Goal: Task Accomplishment & Management: Manage account settings

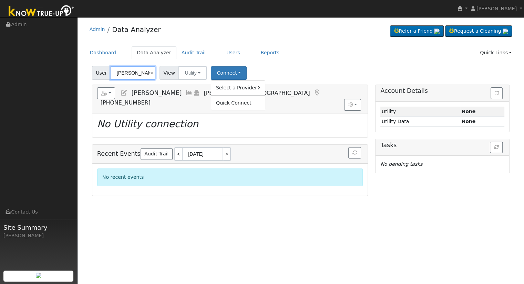
click at [125, 72] on input "Michael Niehoff" at bounding box center [133, 73] width 45 height 14
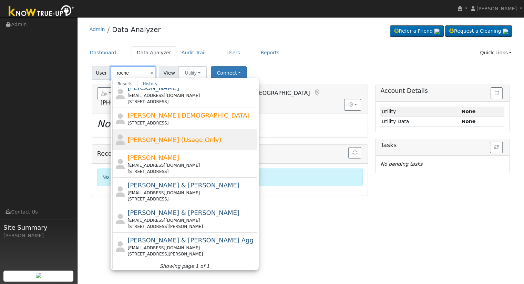
scroll to position [11, 0]
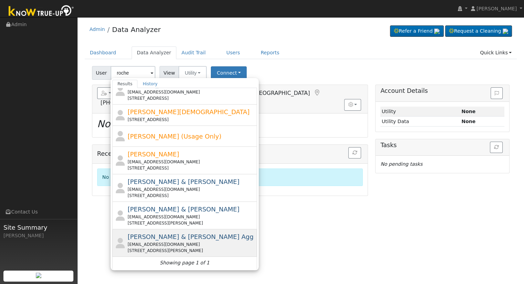
click at [211, 247] on div "jroche123456@gmail.com" at bounding box center [191, 245] width 128 height 6
type input "Jessica & Jim Roche Agg"
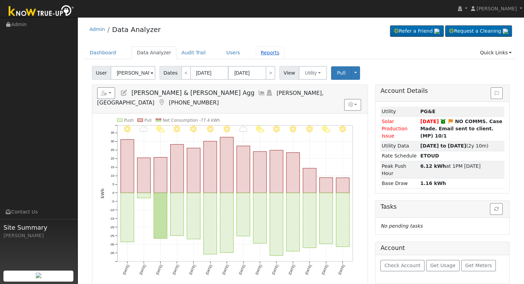
click at [258, 53] on link "Reports" at bounding box center [270, 52] width 29 height 13
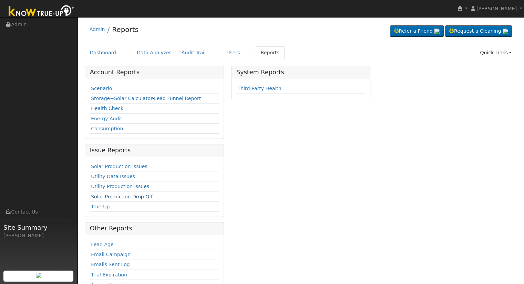
click at [125, 197] on link "Solar Production Drop Off" at bounding box center [122, 197] width 62 height 6
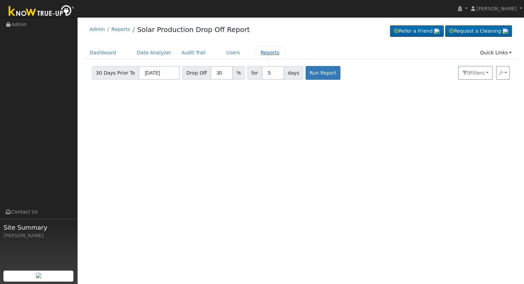
click at [262, 54] on link "Reports" at bounding box center [270, 52] width 29 height 13
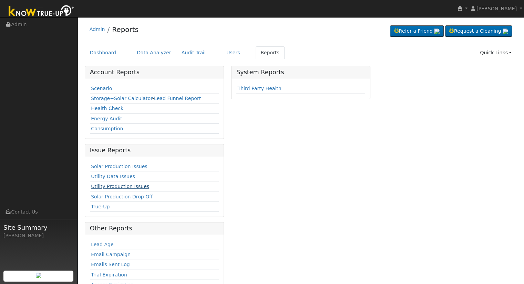
click at [118, 188] on link "Utility Production Issues" at bounding box center [120, 187] width 58 height 6
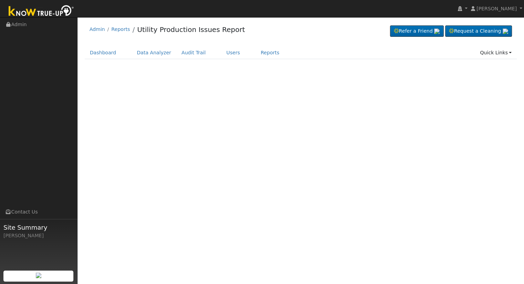
select select "8"
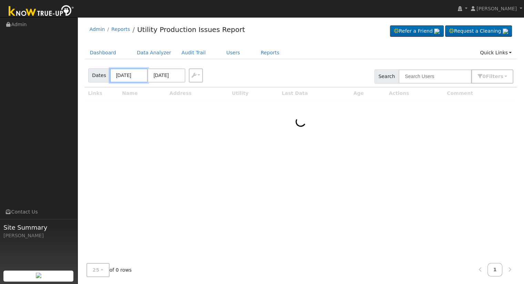
click at [122, 76] on input "[DATE]" at bounding box center [129, 76] width 38 height 14
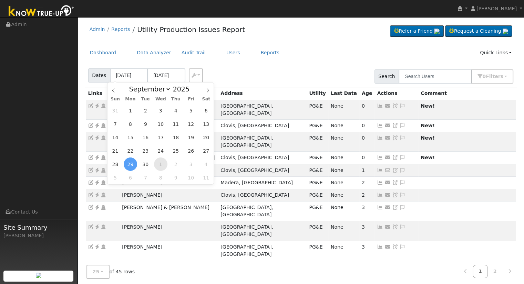
click at [157, 167] on span "1" at bounding box center [160, 164] width 13 height 13
type input "10/01/2025"
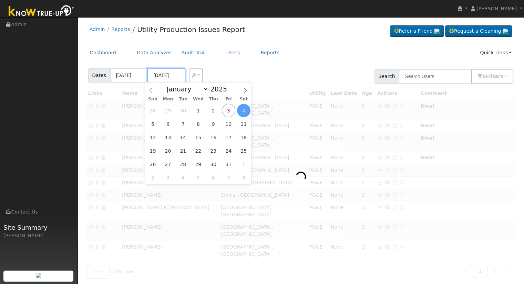
click at [157, 77] on input "10/04/2025" at bounding box center [166, 76] width 38 height 14
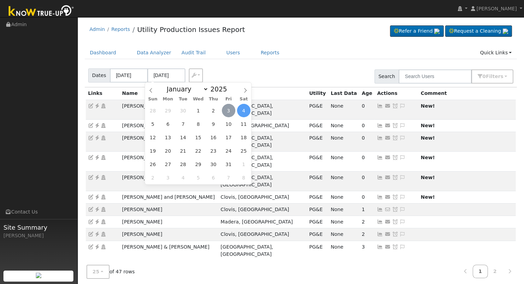
click at [226, 110] on span "3" at bounding box center [228, 110] width 13 height 13
type input "[DATE]"
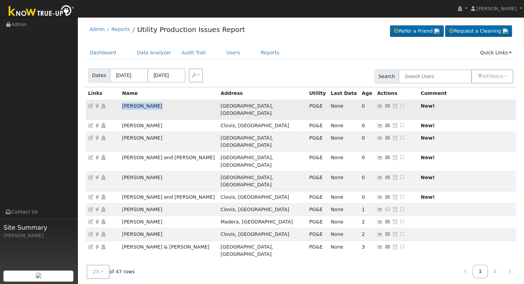
drag, startPoint x: 156, startPoint y: 107, endPoint x: 121, endPoint y: 107, distance: 35.5
click at [121, 107] on td "David Drinnon" at bounding box center [169, 110] width 98 height 20
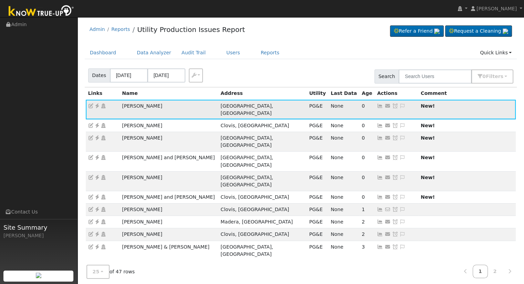
click at [377, 105] on icon at bounding box center [380, 106] width 6 height 5
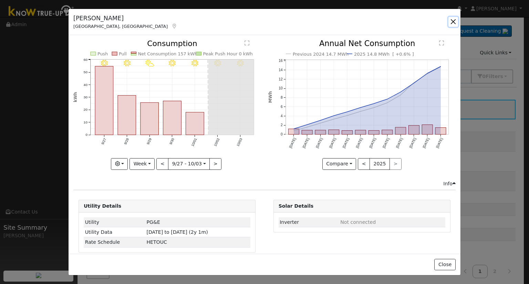
click at [451, 22] on button "button" at bounding box center [453, 22] width 10 height 10
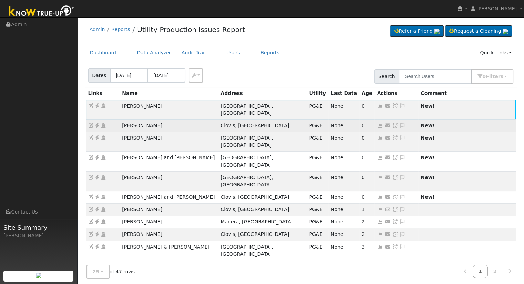
click at [377, 123] on icon at bounding box center [380, 125] width 6 height 5
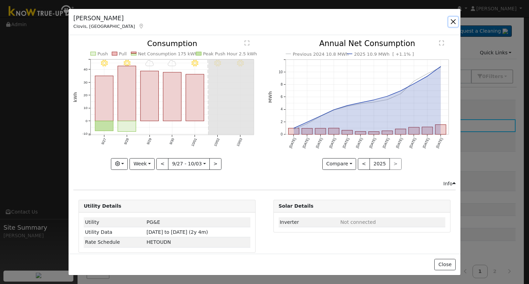
click at [450, 23] on button "button" at bounding box center [453, 22] width 10 height 10
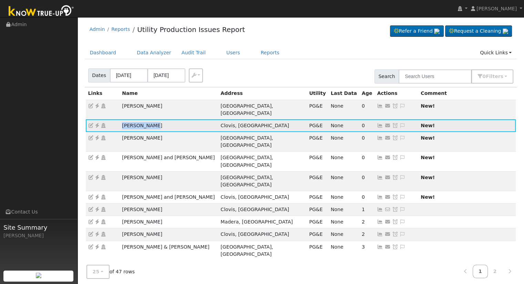
drag, startPoint x: 151, startPoint y: 119, endPoint x: 120, endPoint y: 117, distance: 30.7
click at [120, 120] on td "Jenny Brooks" at bounding box center [169, 126] width 98 height 12
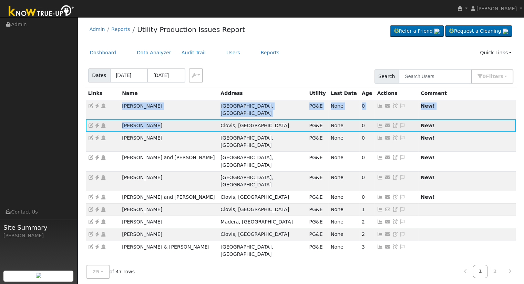
drag, startPoint x: 123, startPoint y: 104, endPoint x: 168, endPoint y: 112, distance: 46.5
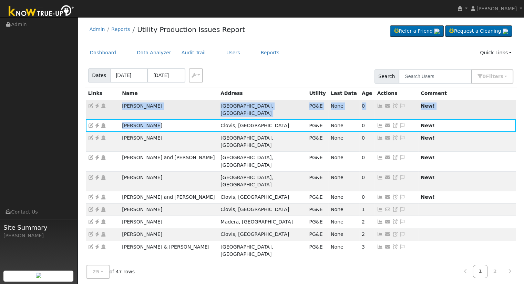
click at [170, 108] on td "David Drinnon" at bounding box center [169, 110] width 98 height 20
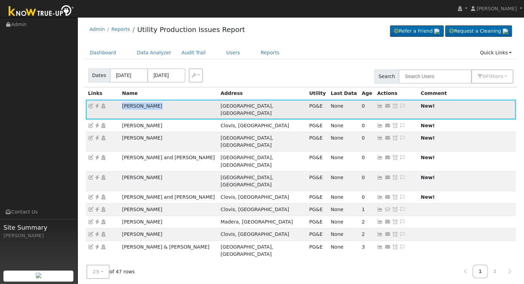
drag, startPoint x: 163, startPoint y: 106, endPoint x: 122, endPoint y: 107, distance: 40.3
click at [122, 107] on td "David Drinnon" at bounding box center [169, 110] width 98 height 20
copy td "David Drinnon"
click at [96, 105] on icon at bounding box center [97, 106] width 6 height 5
drag, startPoint x: 315, startPoint y: 106, endPoint x: 350, endPoint y: 109, distance: 34.9
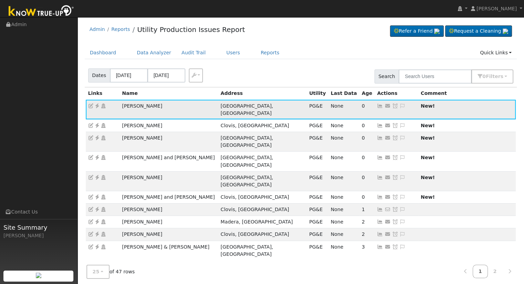
click at [374, 109] on td "Send Email... Copy a Link Reset Password Open Access Snooze Issue Snooze Until:…" at bounding box center [396, 110] width 44 height 20
click at [496, 71] on button "0 Filter s" at bounding box center [492, 77] width 42 height 14
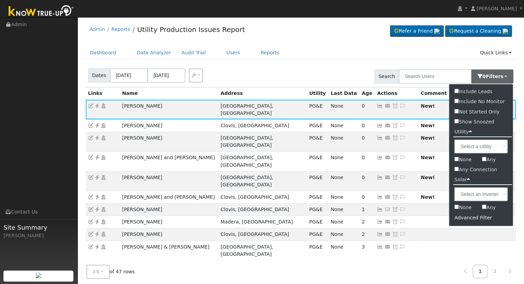
click at [473, 218] on div "Advanced Filter" at bounding box center [481, 218] width 64 height 11
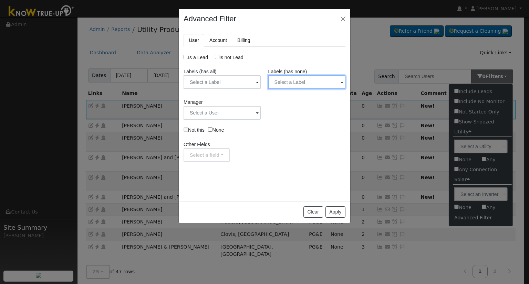
click at [306, 87] on input "text" at bounding box center [306, 82] width 77 height 14
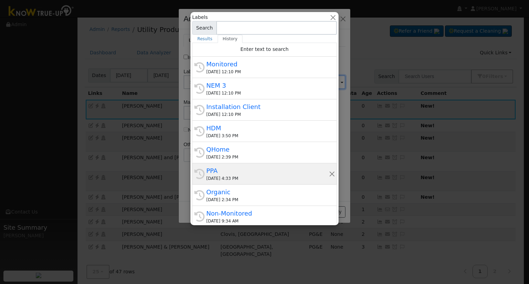
click at [242, 177] on div "09/30/2025 4:33 PM" at bounding box center [267, 179] width 123 height 6
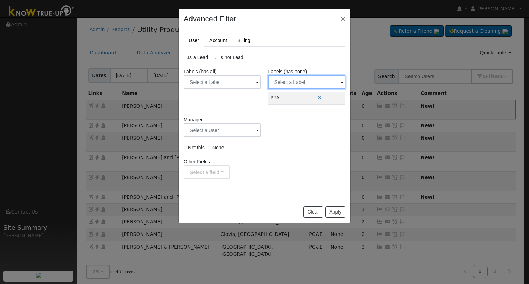
click at [309, 76] on input "text" at bounding box center [306, 82] width 77 height 14
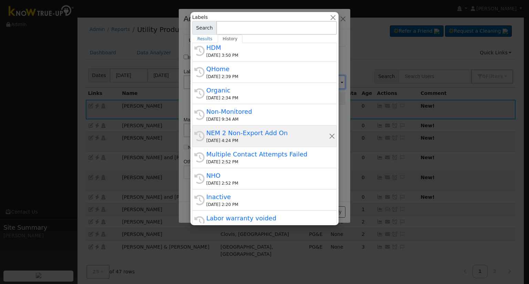
scroll to position [103, 0]
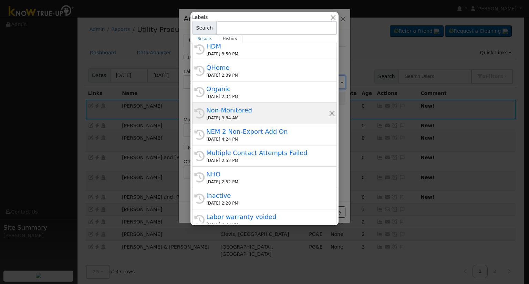
click at [284, 109] on div "Non-Monitored" at bounding box center [267, 110] width 123 height 9
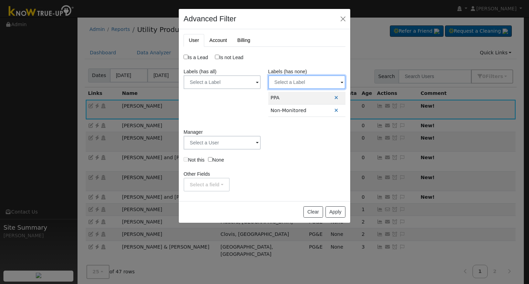
click at [299, 77] on input "text" at bounding box center [306, 82] width 77 height 14
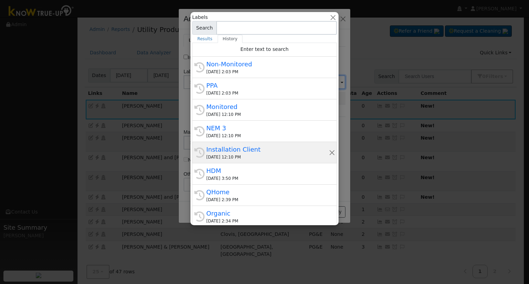
scroll to position [34, 0]
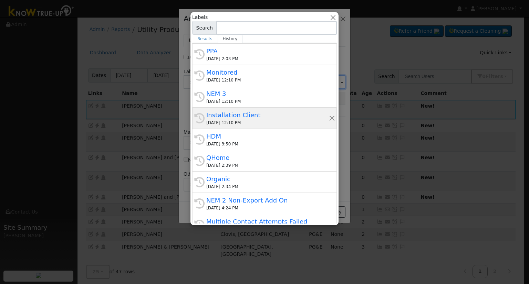
click at [280, 119] on div "Installation Client" at bounding box center [267, 115] width 123 height 9
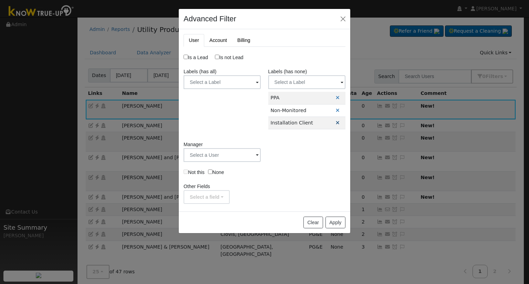
click at [336, 123] on icon at bounding box center [338, 123] width 4 height 5
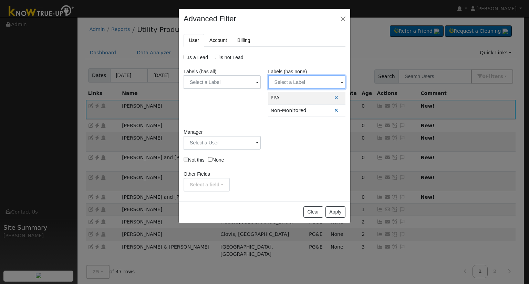
click at [326, 84] on input "text" at bounding box center [306, 82] width 77 height 14
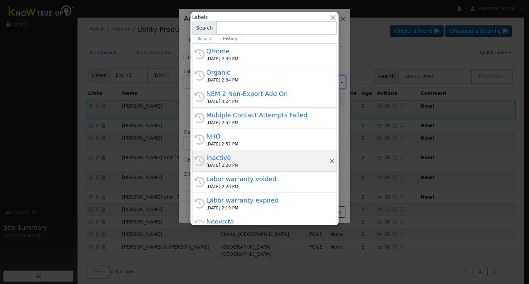
scroll to position [152, 0]
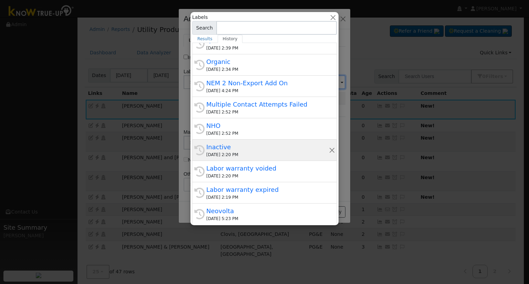
click at [268, 153] on div "09/24/2025 2:20 PM" at bounding box center [267, 155] width 123 height 6
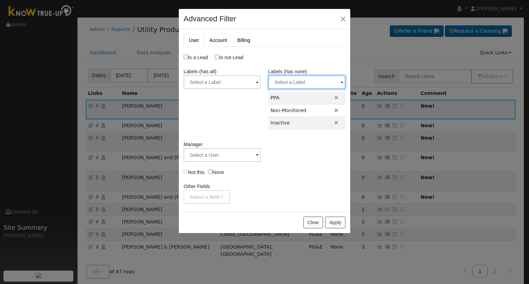
click at [307, 83] on input "text" at bounding box center [306, 82] width 77 height 14
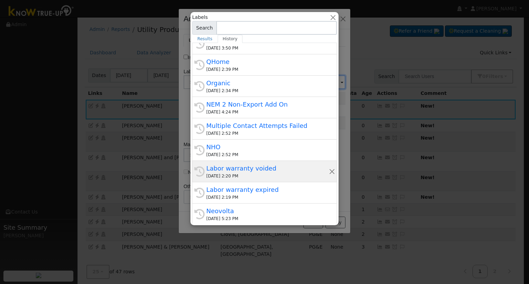
click at [281, 175] on div "09/24/2025 2:20 PM" at bounding box center [267, 176] width 123 height 6
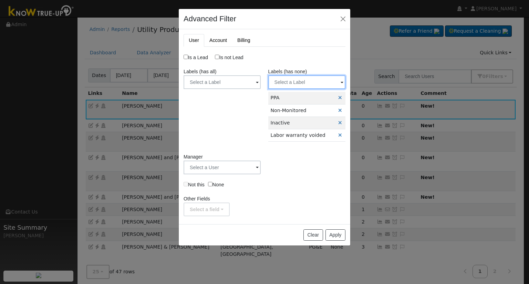
click at [302, 82] on input "text" at bounding box center [306, 82] width 77 height 14
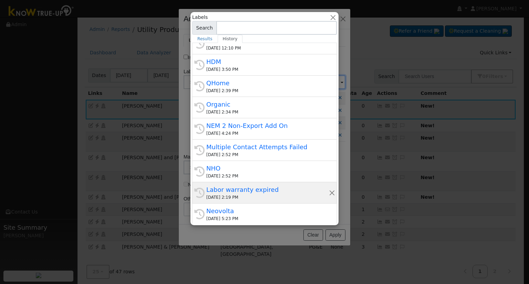
click at [290, 195] on div "09/24/2025 2:19 PM" at bounding box center [267, 198] width 123 height 6
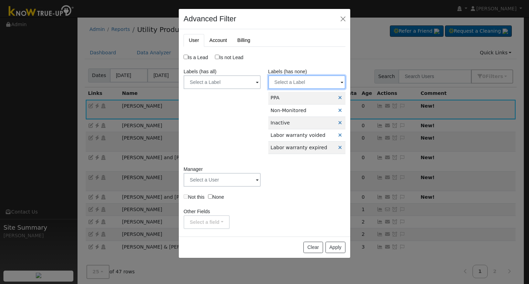
click at [303, 82] on input "text" at bounding box center [306, 82] width 77 height 14
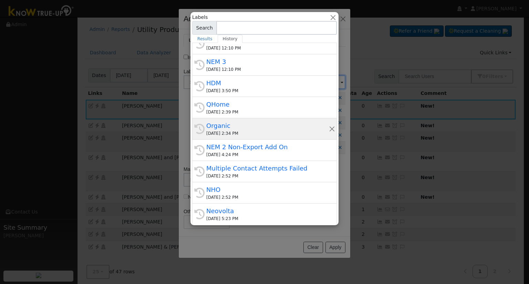
click at [232, 127] on div "Organic" at bounding box center [267, 125] width 123 height 9
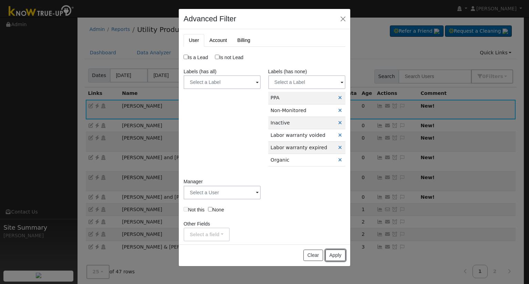
click at [332, 256] on button "Apply" at bounding box center [335, 256] width 20 height 12
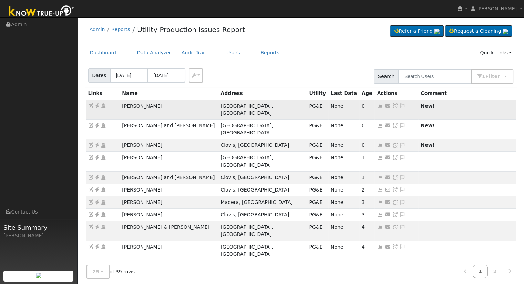
drag, startPoint x: 163, startPoint y: 106, endPoint x: 120, endPoint y: 108, distance: 42.4
click at [120, 108] on td "Gilbert Hernandez" at bounding box center [169, 110] width 98 height 20
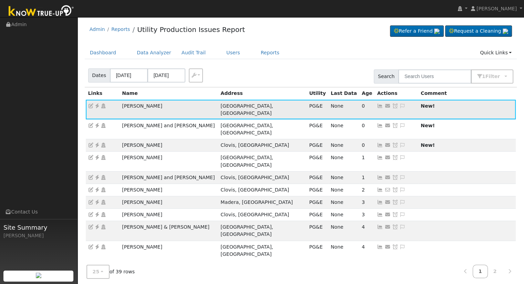
copy td "Gilbert Hernandez"
click at [377, 105] on icon at bounding box center [380, 106] width 6 height 5
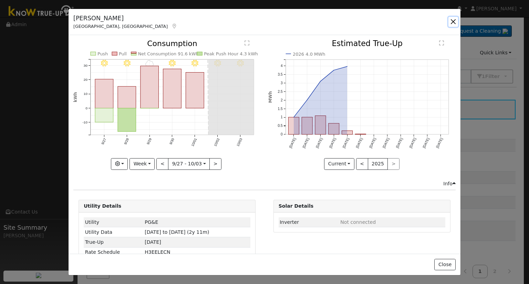
click at [454, 23] on button "button" at bounding box center [453, 22] width 10 height 10
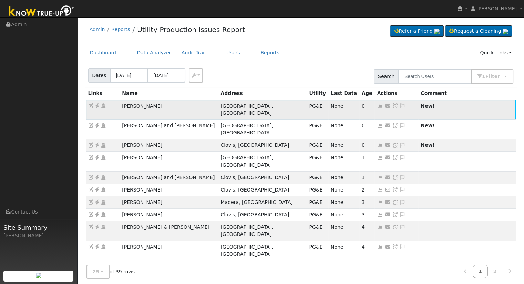
click at [95, 106] on icon at bounding box center [97, 106] width 6 height 5
click at [399, 103] on link at bounding box center [402, 106] width 6 height 6
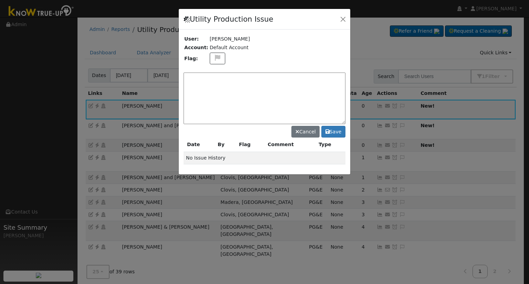
click at [271, 98] on textarea at bounding box center [265, 99] width 162 height 52
type textarea "NO PRODUCTION, Case"
click at [475, 136] on div "Utility Production Issue User: Gilbert Hernandez Account: Default Account Flag:…" at bounding box center [264, 142] width 529 height 284
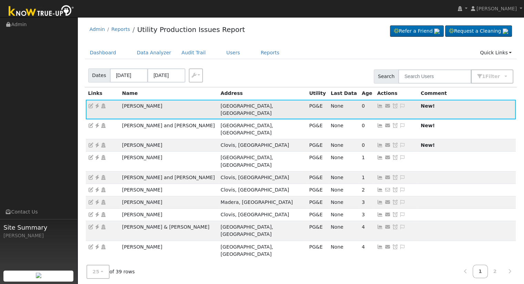
click at [399, 106] on icon at bounding box center [402, 106] width 6 height 5
click at [392, 106] on icon at bounding box center [395, 106] width 6 height 5
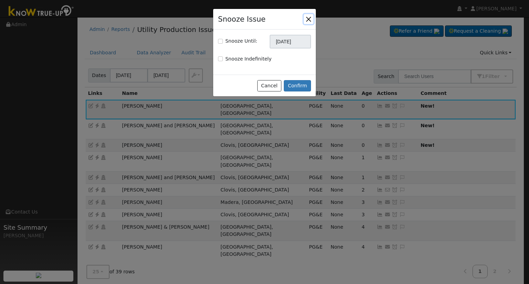
click at [306, 18] on button "button" at bounding box center [309, 19] width 10 height 10
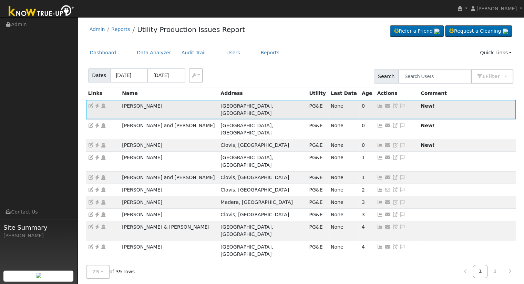
click at [399, 104] on icon at bounding box center [402, 106] width 6 height 5
click at [399, 105] on icon at bounding box center [402, 106] width 6 height 5
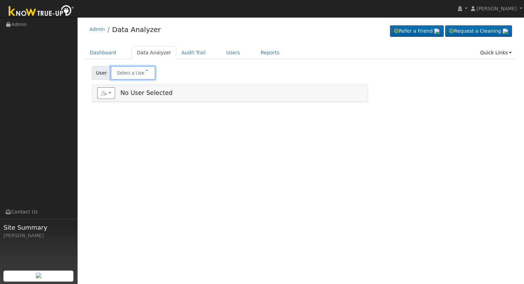
type input "[PERSON_NAME]"
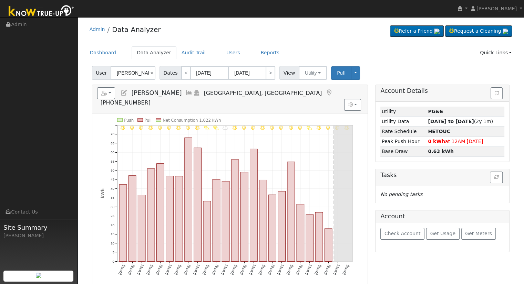
click at [120, 91] on h5 "Reports Scenario Health Check Energy Audit Account Timeline User Audit Trail In…" at bounding box center [230, 96] width 266 height 19
click at [123, 92] on icon at bounding box center [124, 93] width 8 height 6
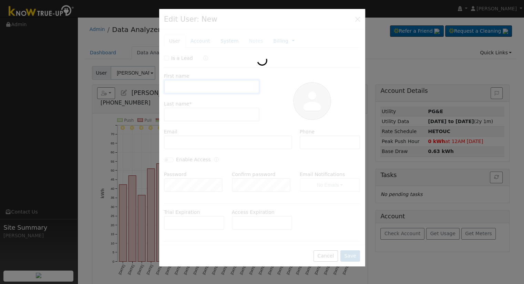
type input "David"
type input "Drinnon"
type input "daviddrinnon@gmail.com"
type input "559-994-7830"
type input "Default Account"
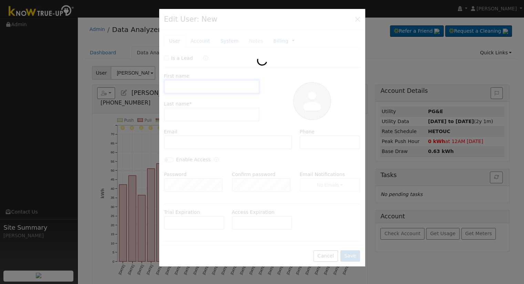
type input "[STREET_ADDRESS][PERSON_NAME]"
type input "Fresno"
type input "CA"
type input "93710"
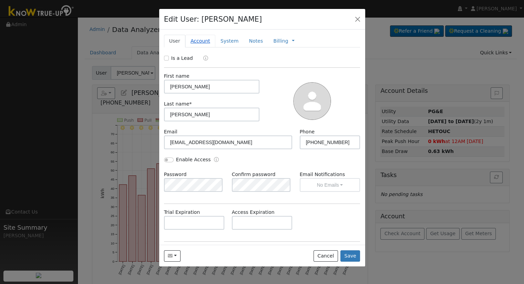
click at [199, 41] on link "Account" at bounding box center [200, 41] width 30 height 13
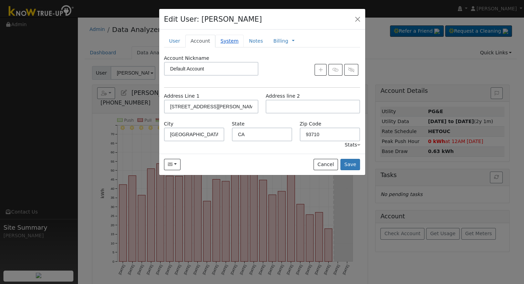
click at [220, 39] on link "System" at bounding box center [229, 41] width 29 height 13
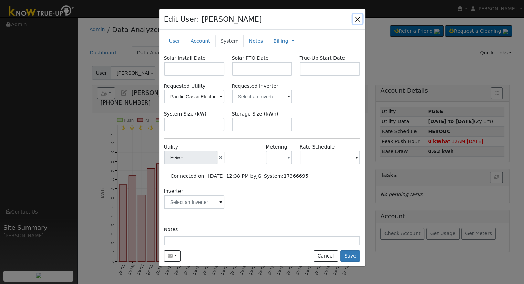
click at [361, 19] on button "button" at bounding box center [358, 19] width 10 height 10
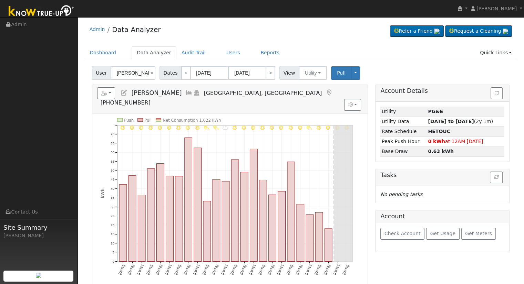
click at [128, 93] on h5 "Reports Scenario Health Check Energy Audit Account Timeline User Audit Trail In…" at bounding box center [230, 96] width 266 height 19
click at [124, 92] on icon at bounding box center [124, 93] width 8 height 6
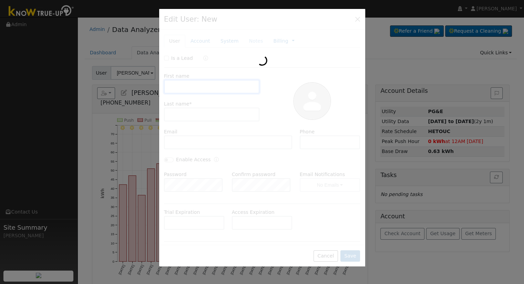
type input "David"
type input "Drinnon"
type input "daviddrinnon@gmail.com"
type input "559-994-7830"
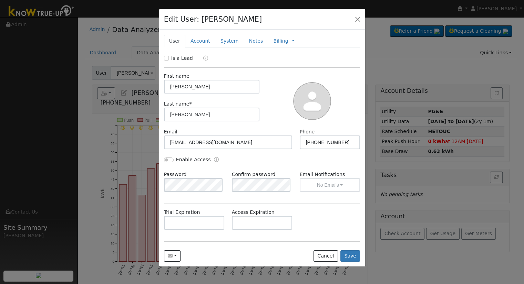
click at [181, 59] on label "Is a Lead" at bounding box center [182, 58] width 22 height 7
click at [169, 59] on input "Is a Lead" at bounding box center [166, 58] width 5 height 5
checkbox input "true"
click at [355, 258] on button "Save" at bounding box center [350, 257] width 20 height 12
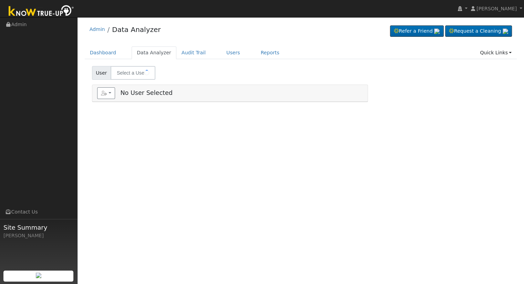
type input "[PERSON_NAME]"
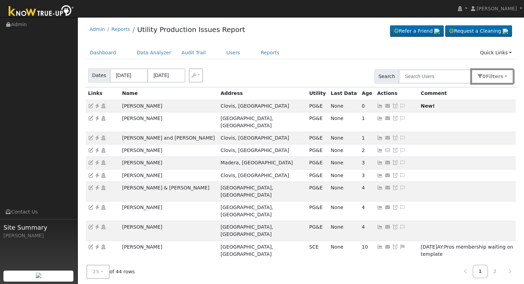
click at [495, 75] on span "Filter s" at bounding box center [495, 77] width 18 height 6
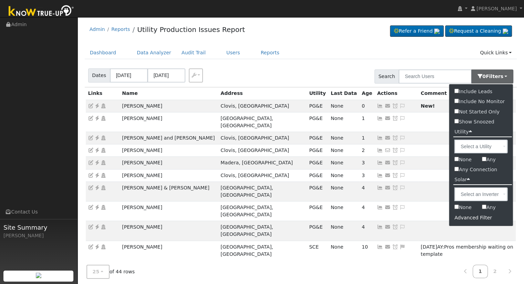
click at [481, 220] on div "Advanced Filter" at bounding box center [481, 218] width 64 height 11
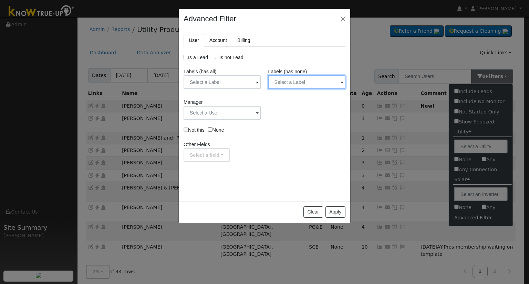
click at [311, 82] on input "text" at bounding box center [306, 82] width 77 height 14
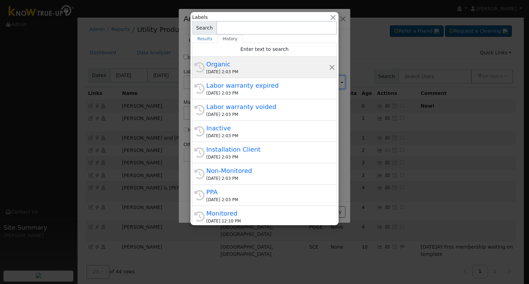
click at [236, 67] on div "Organic" at bounding box center [267, 64] width 123 height 9
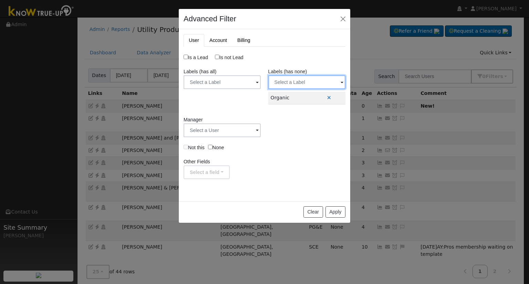
click at [293, 84] on input "text" at bounding box center [306, 82] width 77 height 14
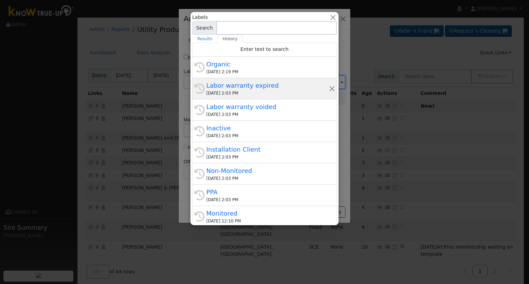
click at [248, 87] on div "Labor warranty expired" at bounding box center [267, 85] width 123 height 9
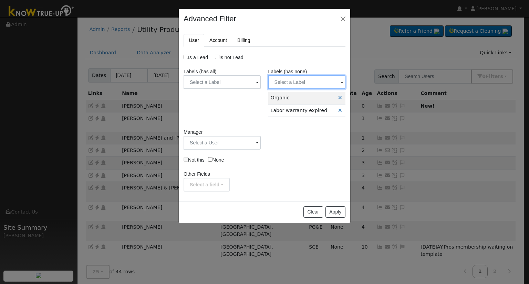
click at [302, 81] on input "text" at bounding box center [306, 82] width 77 height 14
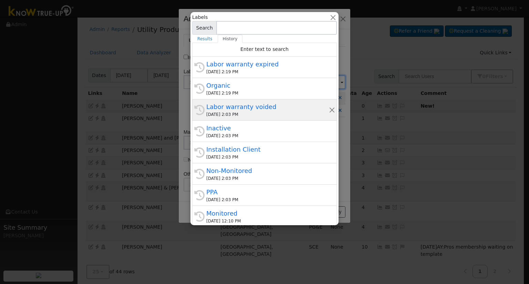
click at [251, 109] on div "Labor warranty voided" at bounding box center [267, 106] width 123 height 9
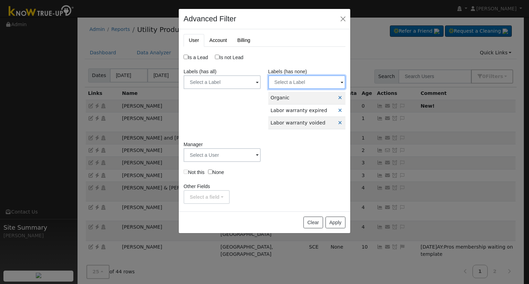
click at [299, 84] on input "text" at bounding box center [306, 82] width 77 height 14
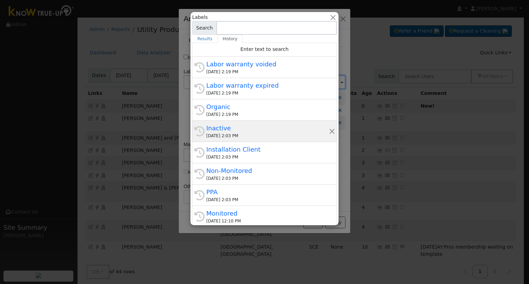
click at [260, 124] on div "Inactive" at bounding box center [267, 128] width 123 height 9
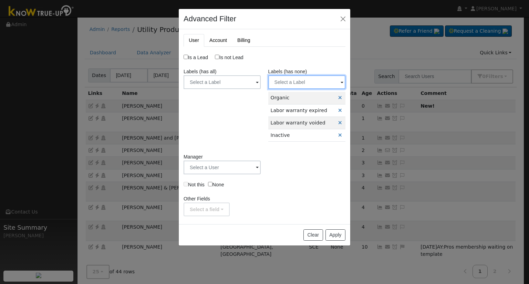
click at [304, 76] on input "text" at bounding box center [306, 82] width 77 height 14
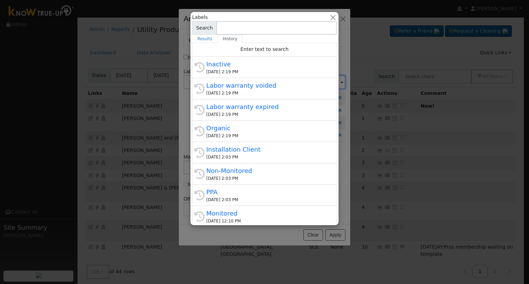
click at [243, 147] on div "Installation Client" at bounding box center [267, 149] width 123 height 9
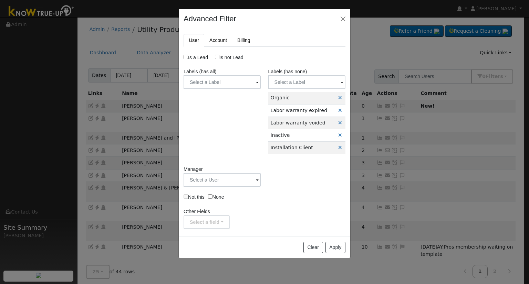
drag, startPoint x: 336, startPoint y: 148, endPoint x: 332, endPoint y: 135, distance: 13.4
click at [338, 148] on icon at bounding box center [340, 147] width 4 height 5
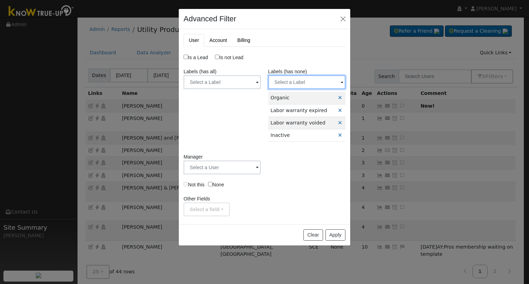
click at [307, 87] on input "text" at bounding box center [306, 82] width 77 height 14
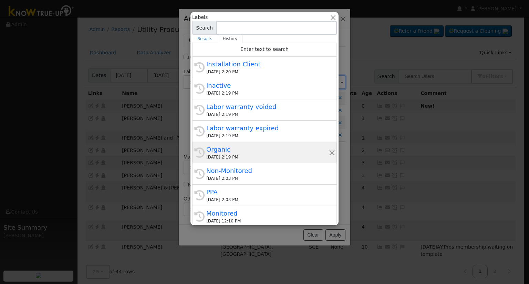
click at [264, 158] on div "10/03/2025 2:19 PM" at bounding box center [267, 157] width 123 height 6
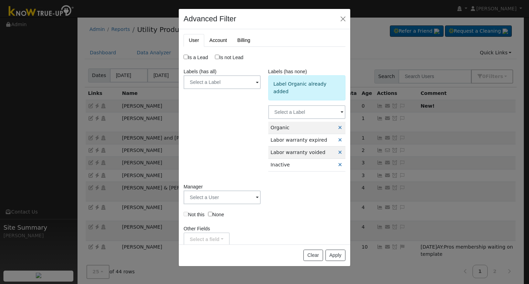
click at [307, 77] on div "Label Organic already added" at bounding box center [306, 87] width 77 height 25
click at [303, 105] on input "text" at bounding box center [306, 112] width 77 height 14
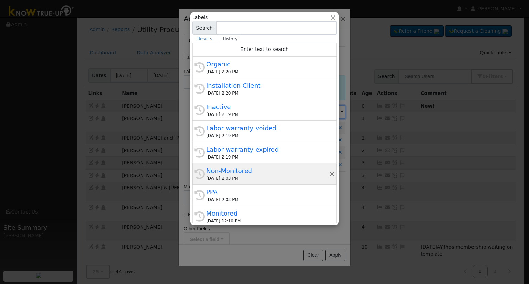
click at [248, 171] on div "Non-Monitored" at bounding box center [267, 170] width 123 height 9
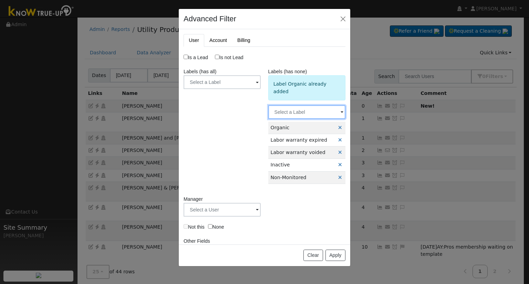
click at [292, 105] on input "text" at bounding box center [306, 112] width 77 height 14
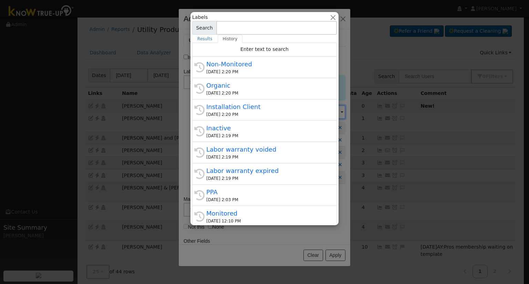
click at [293, 109] on div "Installation Client" at bounding box center [267, 106] width 123 height 9
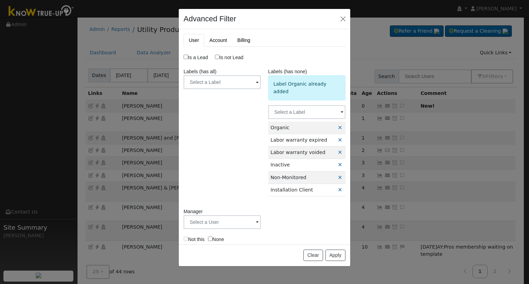
click at [338, 188] on icon at bounding box center [340, 190] width 4 height 5
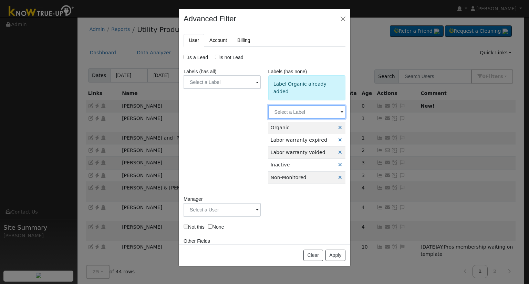
click at [310, 105] on input "text" at bounding box center [306, 112] width 77 height 14
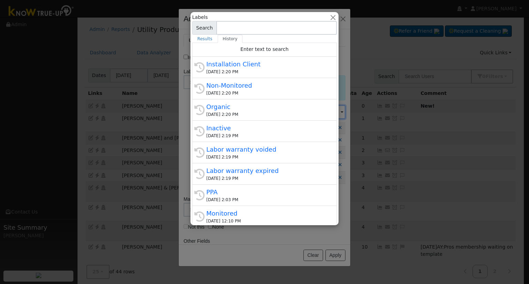
click at [280, 192] on div "PPA" at bounding box center [267, 192] width 123 height 9
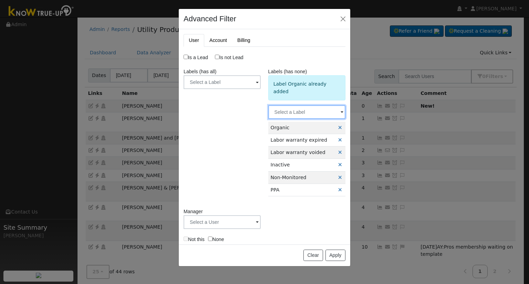
click at [317, 107] on input "text" at bounding box center [306, 112] width 77 height 14
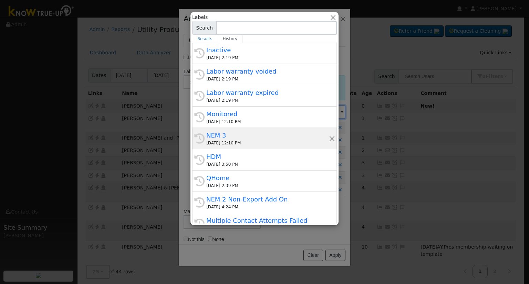
scroll to position [103, 0]
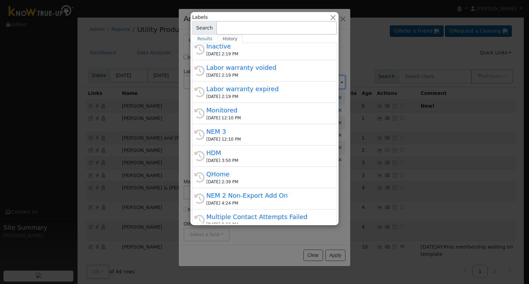
click at [286, 235] on div at bounding box center [264, 142] width 529 height 284
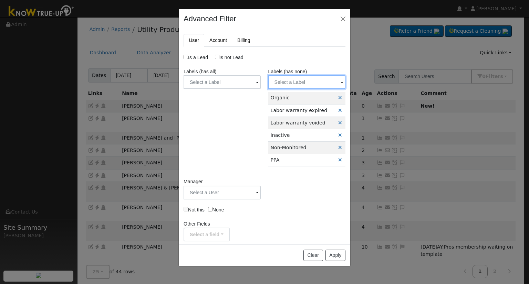
click at [309, 81] on input "text" at bounding box center [306, 82] width 77 height 14
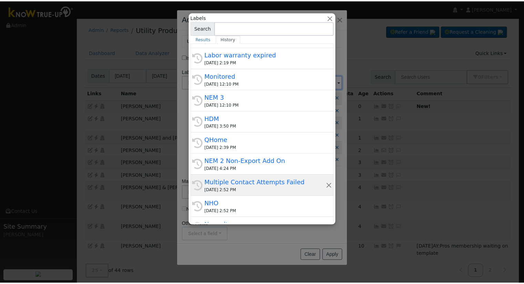
scroll to position [152, 0]
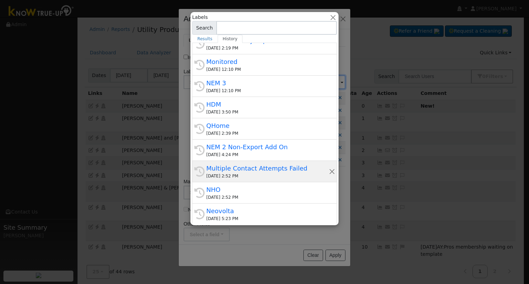
click at [262, 173] on div "09/24/2025 2:52 PM" at bounding box center [267, 176] width 123 height 6
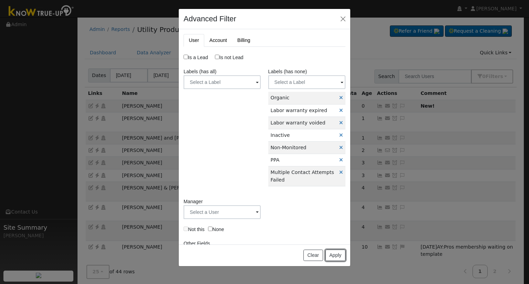
click at [334, 255] on button "Apply" at bounding box center [335, 256] width 20 height 12
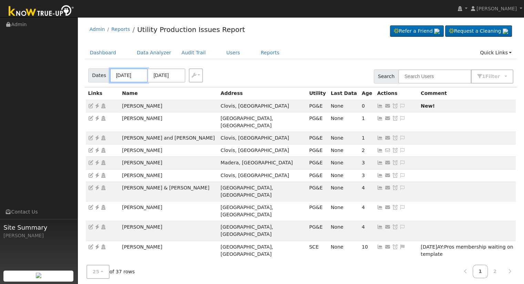
click at [124, 76] on input "09/29/2025" at bounding box center [129, 76] width 38 height 14
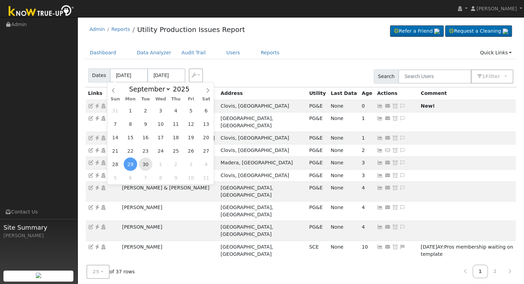
click at [151, 166] on span "30" at bounding box center [145, 164] width 13 height 13
type input "09/30/2025"
type input "[DATE]"
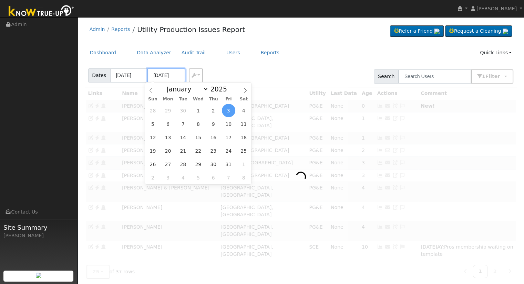
click at [165, 74] on input "[DATE]" at bounding box center [166, 76] width 38 height 14
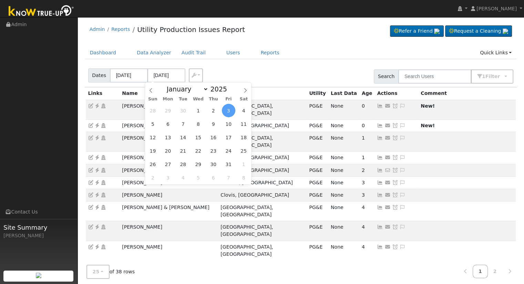
click at [226, 112] on span "3" at bounding box center [228, 110] width 13 height 13
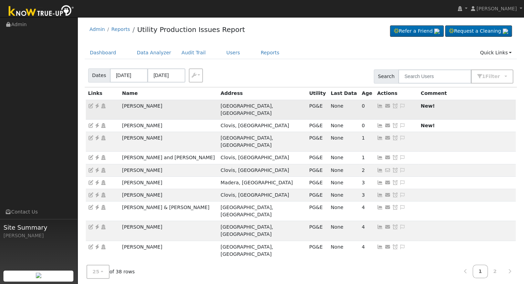
click at [399, 105] on icon at bounding box center [402, 106] width 6 height 5
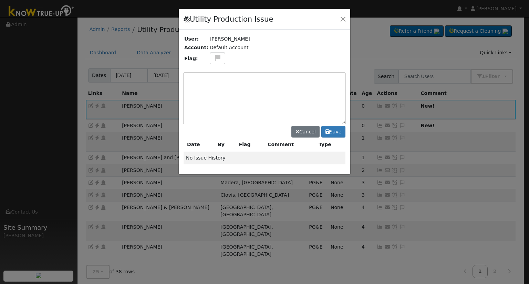
click at [242, 73] on textarea at bounding box center [265, 99] width 162 height 52
click at [295, 84] on textarea "NO PRODUCTION. Case Made. (10/3)" at bounding box center [265, 99] width 162 height 52
type textarea "NO PRODUCTION. Case Made. (10/3) AY"
click at [218, 58] on button at bounding box center [218, 59] width 16 height 12
click at [215, 81] on icon at bounding box center [217, 83] width 8 height 6
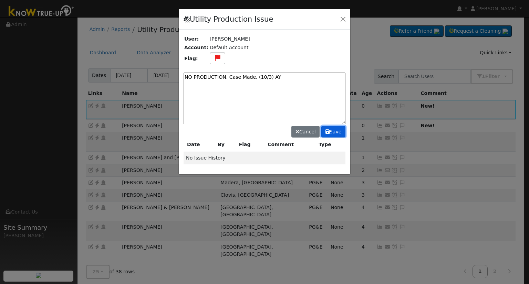
click at [339, 132] on button "Save" at bounding box center [333, 132] width 24 height 12
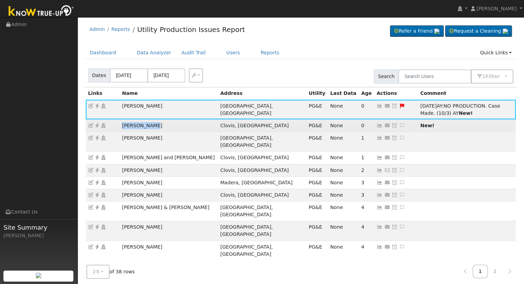
drag, startPoint x: 154, startPoint y: 117, endPoint x: 111, endPoint y: 120, distance: 43.1
click at [111, 120] on tr "Jenny Brooks Clovis, CA PG&E None 0 Send Email... Copy a Link Reset Password Op…" at bounding box center [301, 126] width 430 height 12
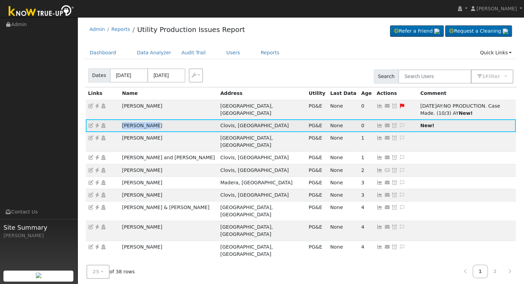
copy tr "Jenny Brooks"
click at [97, 123] on icon at bounding box center [97, 125] width 6 height 5
click at [399, 123] on icon at bounding box center [402, 125] width 6 height 5
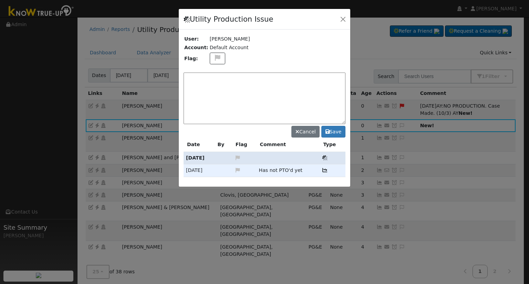
click at [280, 102] on textarea at bounding box center [265, 99] width 162 height 52
drag, startPoint x: 258, startPoint y: 170, endPoint x: 300, endPoint y: 171, distance: 42.0
click at [300, 171] on tr "09/25/25 Has not PTO'd yet Solar Dropoff Issue" at bounding box center [265, 171] width 162 height 12
copy tr "Has not PTO'd yet"
paste textarea "Has not PTO'd yet"
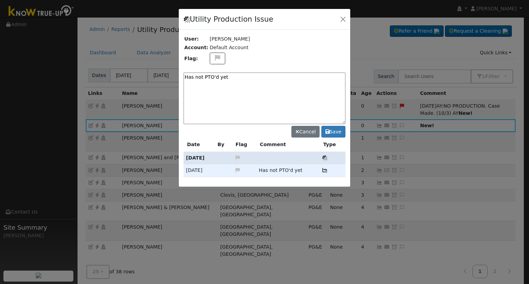
click at [194, 78] on textarea "Has not PTO'd yet" at bounding box center [265, 99] width 162 height 52
type textarea "Has not PTO'd yet"
click at [334, 130] on button "Save" at bounding box center [333, 132] width 24 height 12
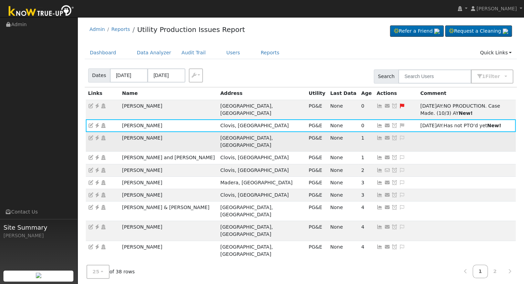
click at [170, 132] on td "Max Merdzanoski" at bounding box center [169, 142] width 98 height 20
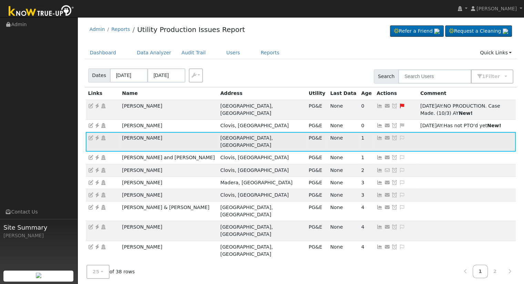
click at [169, 133] on td "Max Merdzanoski" at bounding box center [169, 142] width 98 height 20
click at [376, 136] on icon at bounding box center [379, 138] width 6 height 5
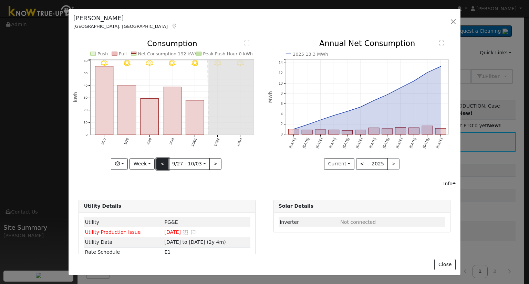
click at [165, 165] on button "<" at bounding box center [162, 164] width 12 height 12
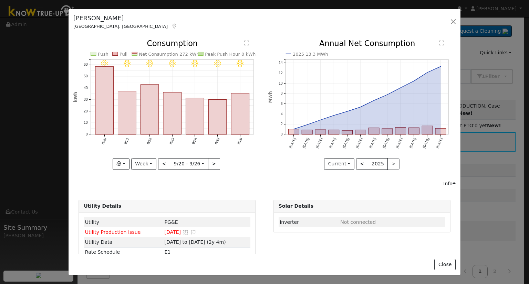
click at [164, 165] on div at bounding box center [166, 105] width 187 height 130
click at [164, 165] on button "<" at bounding box center [164, 164] width 12 height 12
type input "2025-09-13"
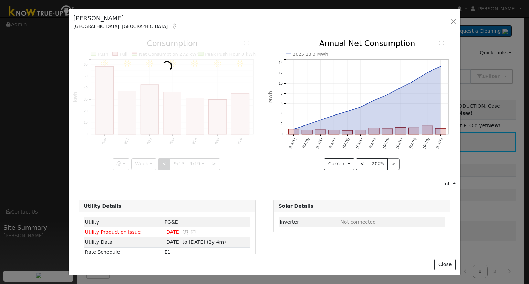
click at [164, 165] on div at bounding box center [166, 105] width 187 height 130
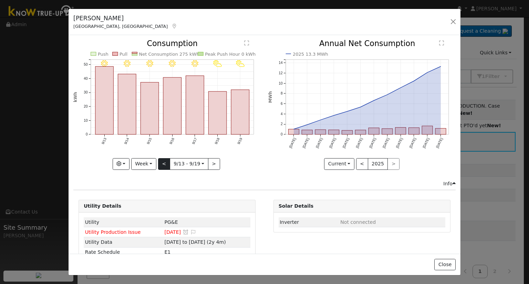
click at [164, 165] on div at bounding box center [166, 105] width 187 height 130
drag, startPoint x: 453, startPoint y: 23, endPoint x: 445, endPoint y: 24, distance: 7.8
click at [453, 23] on button "button" at bounding box center [453, 22] width 10 height 10
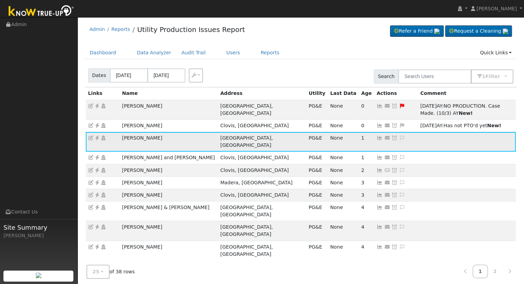
drag, startPoint x: 121, startPoint y: 130, endPoint x: 162, endPoint y: 131, distance: 41.7
click at [162, 132] on td "Max Merdzanoski" at bounding box center [169, 142] width 98 height 20
copy td "Max Merdzanoski"
click at [96, 136] on icon at bounding box center [97, 138] width 6 height 5
click at [399, 136] on icon at bounding box center [402, 138] width 6 height 5
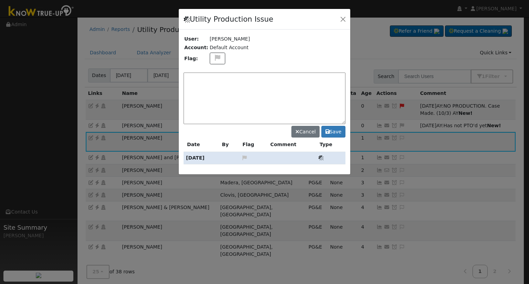
click at [241, 102] on textarea at bounding box center [265, 99] width 162 height 52
click at [186, 77] on textarea "NO PRODUCTION." at bounding box center [265, 99] width 162 height 52
click at [269, 73] on textarea "NEW PTO: NO PRODUCTION." at bounding box center [265, 99] width 162 height 52
type textarea "NEW PTO: NO PRODUCTION. Case Made. 10/3 (AY)"
click at [220, 60] on button at bounding box center [218, 59] width 16 height 12
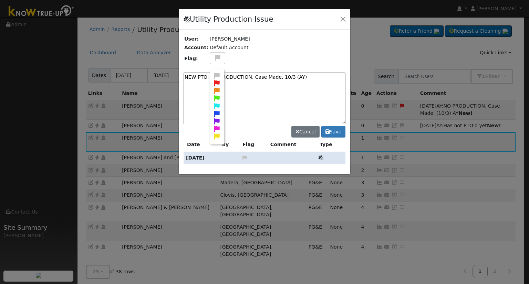
click at [213, 81] on icon at bounding box center [217, 83] width 8 height 6
click at [334, 129] on button "Save" at bounding box center [333, 132] width 24 height 12
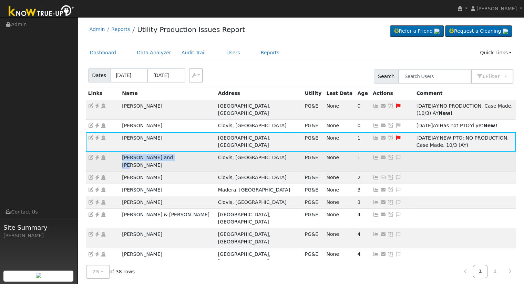
drag, startPoint x: 175, startPoint y: 148, endPoint x: 120, endPoint y: 145, distance: 54.5
click at [120, 152] on td "Andrew and Emily Roos" at bounding box center [168, 162] width 96 height 20
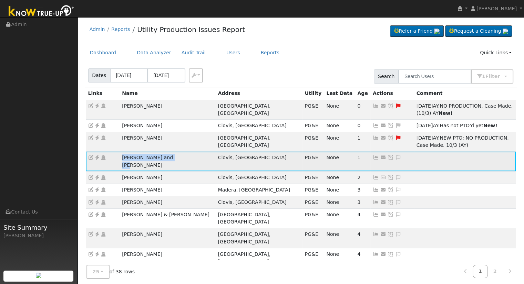
copy td "Andrew and Emily Roos"
click at [373, 155] on icon at bounding box center [376, 157] width 6 height 5
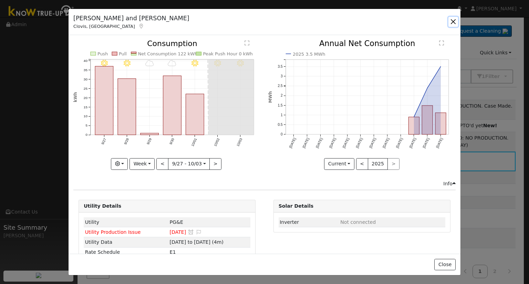
click at [452, 24] on button "button" at bounding box center [453, 22] width 10 height 10
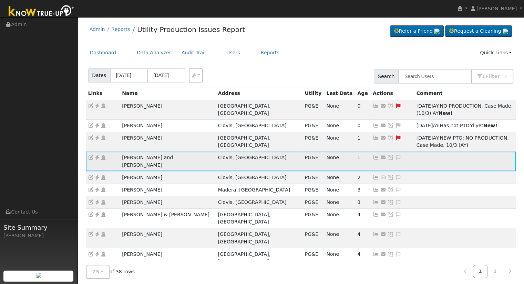
click at [395, 155] on icon at bounding box center [398, 157] width 6 height 5
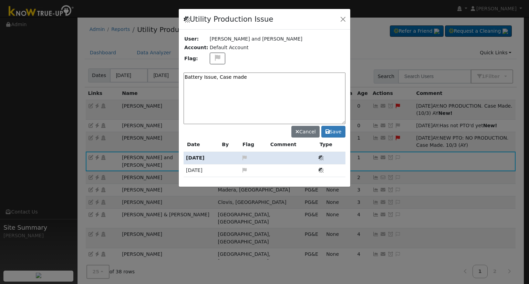
click at [185, 76] on textarea "Battery Issue, Case made" at bounding box center [265, 99] width 162 height 52
click at [311, 78] on textarea "NEW PTO: Battery Issue, Case made" at bounding box center [265, 99] width 162 height 52
click at [277, 77] on textarea "NEW PTO: Battery Issue, Case made 10/3 9AY)" at bounding box center [265, 99] width 162 height 52
type textarea "NEW PTO: Battery Issue, Case made 10/3 (AY)"
click at [215, 58] on icon at bounding box center [218, 58] width 8 height 6
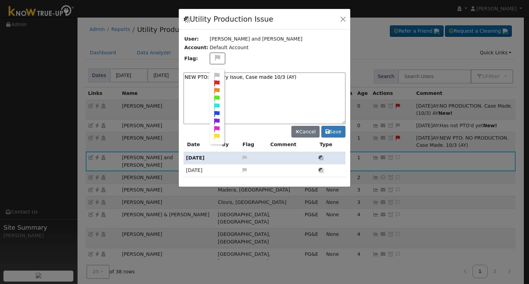
click at [213, 82] on icon at bounding box center [217, 83] width 8 height 6
click at [327, 129] on icon at bounding box center [327, 131] width 4 height 5
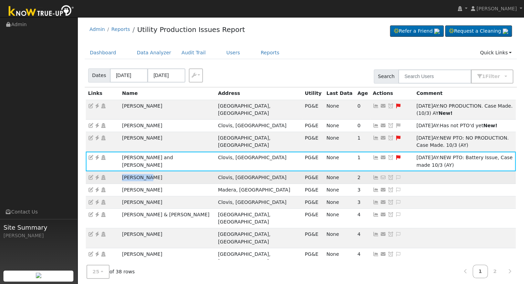
drag, startPoint x: 134, startPoint y: 152, endPoint x: 116, endPoint y: 151, distance: 18.0
click at [116, 172] on tr "Bill Parks Clovis, CA PG&E None 2 No email address Send Email... Copy a Link Re…" at bounding box center [301, 178] width 430 height 12
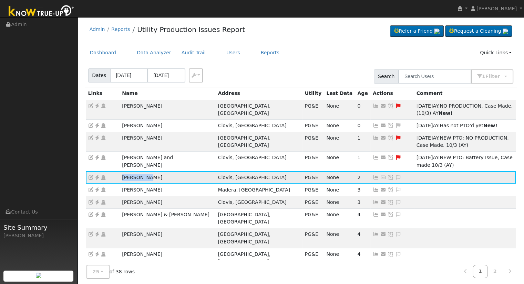
copy tr "Bill Parks"
click at [147, 172] on td "Bill Parks" at bounding box center [168, 178] width 96 height 12
drag, startPoint x: 147, startPoint y: 155, endPoint x: 105, endPoint y: 157, distance: 42.1
click at [105, 172] on tr "Bill Parks Clovis, CA PG&E None 2 No email address Send Email... Copy a Link Re…" at bounding box center [301, 178] width 430 height 12
copy tr "Bill Parks"
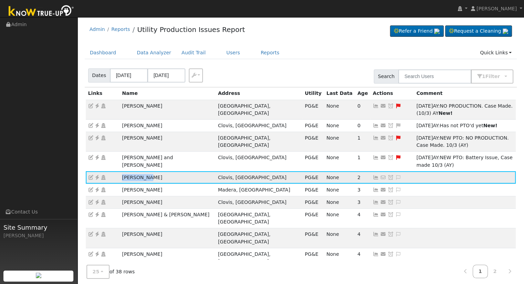
click at [98, 175] on icon at bounding box center [97, 177] width 6 height 5
click at [97, 175] on icon at bounding box center [97, 177] width 6 height 5
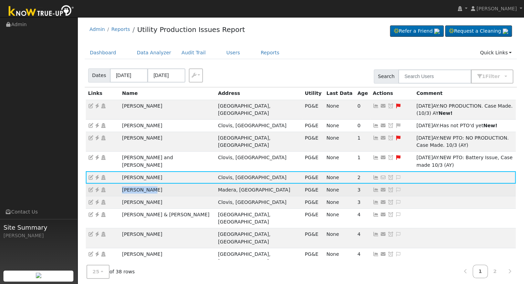
drag, startPoint x: 152, startPoint y: 168, endPoint x: 121, endPoint y: 167, distance: 30.7
click at [121, 184] on td "Amber Silva" at bounding box center [168, 190] width 96 height 12
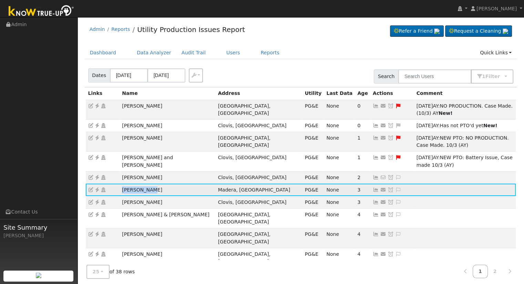
copy td "Amber Silva"
click at [395, 188] on icon at bounding box center [398, 190] width 6 height 5
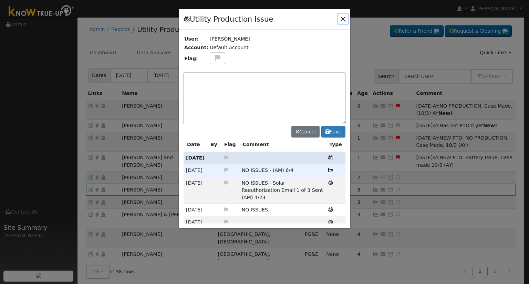
click at [341, 21] on button "button" at bounding box center [343, 19] width 10 height 10
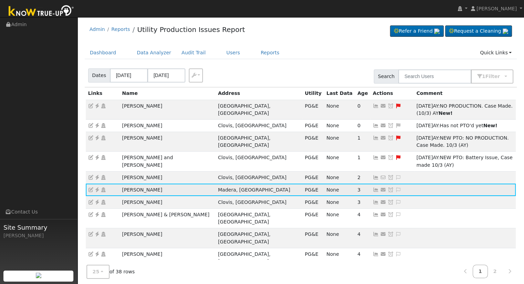
click at [373, 188] on icon at bounding box center [376, 190] width 6 height 5
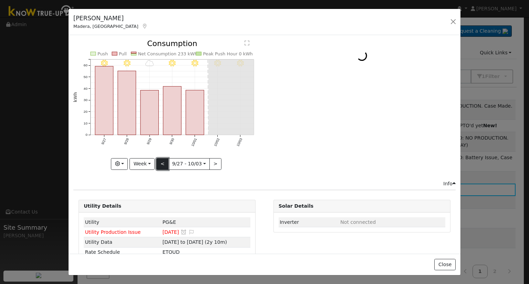
click at [163, 166] on button "<" at bounding box center [162, 164] width 12 height 12
type input "2025-09-20"
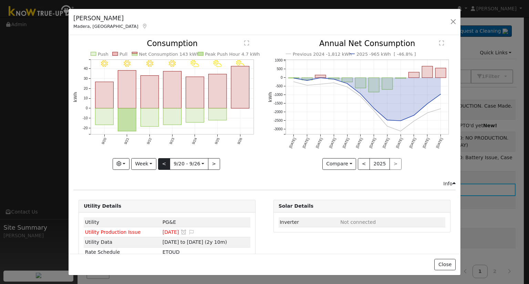
click at [163, 166] on div at bounding box center [166, 105] width 187 height 130
click at [452, 24] on button "button" at bounding box center [453, 22] width 10 height 10
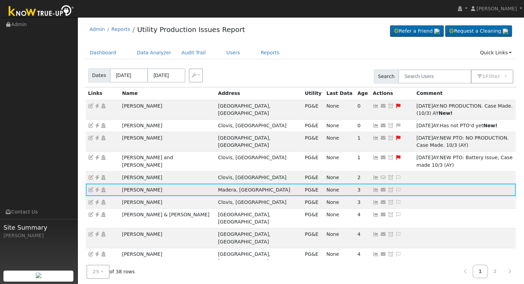
click at [95, 188] on icon at bounding box center [97, 190] width 6 height 5
click at [395, 188] on icon at bounding box center [398, 190] width 6 height 5
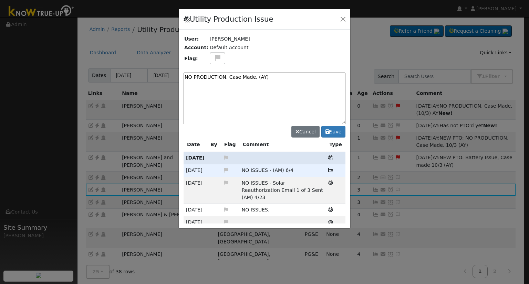
click at [252, 78] on textarea "NO PRODUCTION. Case Made. (AY)" at bounding box center [265, 99] width 162 height 52
type textarea "NO PRODUCTION. Case Made. 10/3 (AY)"
click at [219, 59] on button at bounding box center [218, 59] width 16 height 12
click at [213, 83] on icon at bounding box center [217, 83] width 8 height 6
click at [332, 133] on button "Save" at bounding box center [333, 132] width 24 height 12
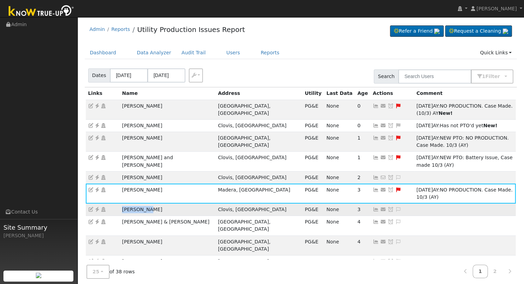
drag, startPoint x: 153, startPoint y: 184, endPoint x: 118, endPoint y: 184, distance: 34.8
click at [118, 204] on tr "Lance Dunn Clovis, CA PG&E None 3 Send Email... Copy a Link Reset Password Open…" at bounding box center [301, 210] width 430 height 12
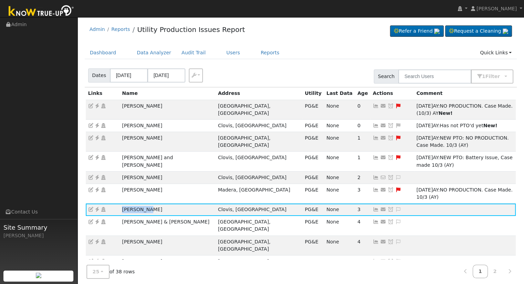
copy tr "Lance Dunn"
click at [395, 207] on icon at bounding box center [398, 209] width 6 height 5
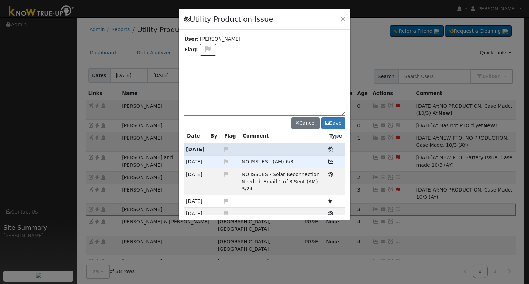
click at [302, 98] on div at bounding box center [265, 114] width 172 height 211
click at [304, 100] on textarea at bounding box center [265, 90] width 162 height 52
type textarea "Has not PTO'd"
click at [328, 117] on button "Save" at bounding box center [333, 123] width 24 height 12
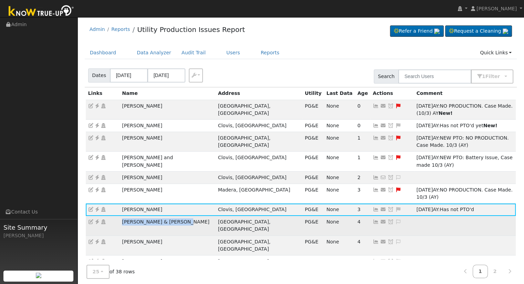
drag, startPoint x: 178, startPoint y: 195, endPoint x: 121, endPoint y: 195, distance: 56.8
click at [121, 216] on td "Raquel & Joshua Calderon" at bounding box center [168, 226] width 96 height 20
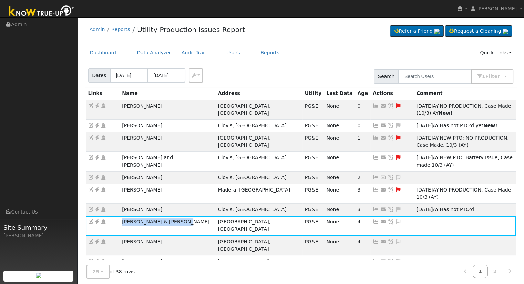
copy td "Raquel & Joshua Calderon"
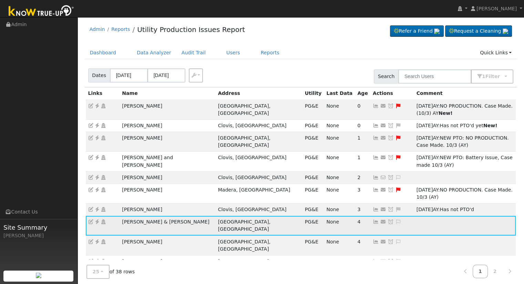
click at [373, 220] on icon at bounding box center [376, 222] width 6 height 5
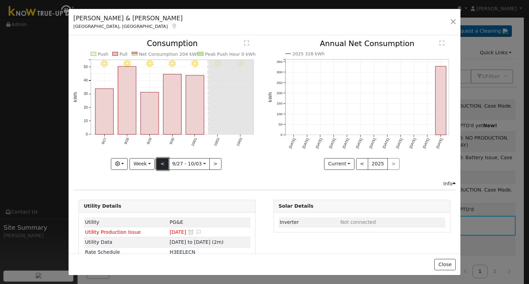
click at [162, 162] on button "<" at bounding box center [162, 164] width 12 height 12
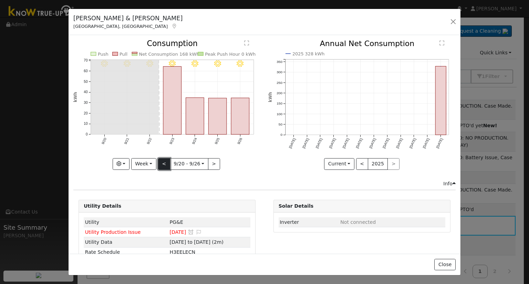
click at [162, 162] on button "<" at bounding box center [164, 164] width 12 height 12
type input "2025-09-13"
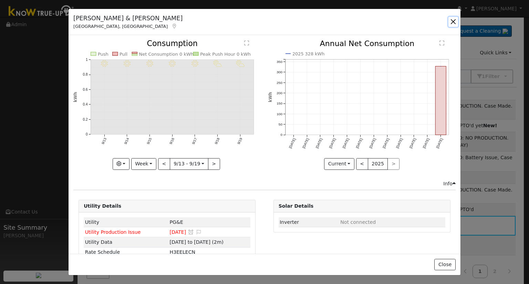
click at [454, 22] on button "button" at bounding box center [453, 22] width 10 height 10
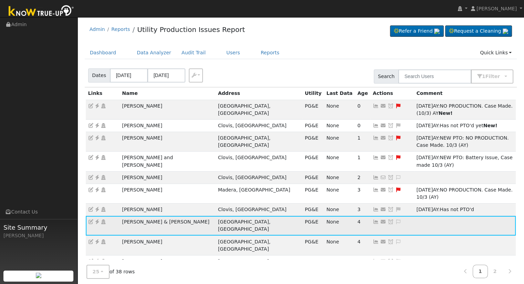
click at [395, 220] on icon at bounding box center [398, 222] width 6 height 5
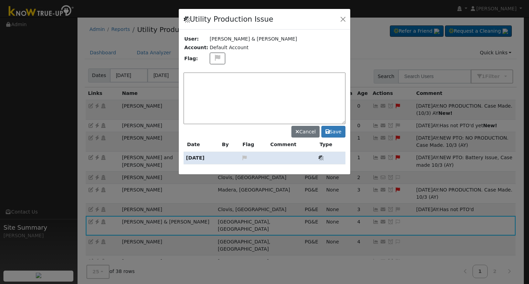
click at [216, 94] on textarea at bounding box center [265, 99] width 162 height 52
click at [247, 98] on textarea at bounding box center [265, 99] width 162 height 52
type textarea "C"
click at [270, 92] on textarea "Comms issue" at bounding box center [265, 99] width 162 height 52
click at [216, 55] on icon at bounding box center [218, 58] width 8 height 6
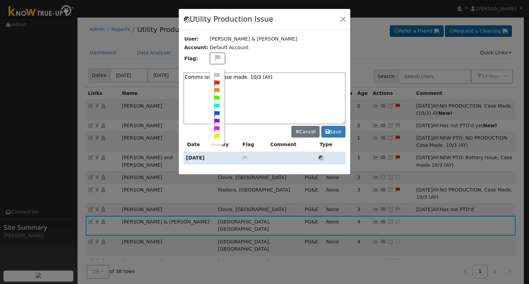
click at [252, 95] on textarea "Comms issue, Case made. 10/3 (AY)" at bounding box center [265, 99] width 162 height 52
click at [213, 89] on icon at bounding box center [217, 91] width 8 height 6
click at [290, 83] on textarea "Comms issue, Case made. 10/3 (AY)" at bounding box center [265, 99] width 162 height 52
click at [240, 77] on textarea "Comms issue, Case made. 10/3 (AY)" at bounding box center [265, 99] width 162 height 52
click at [185, 76] on textarea "Comms issue, Case made. 10/3 (AY)" at bounding box center [265, 99] width 162 height 52
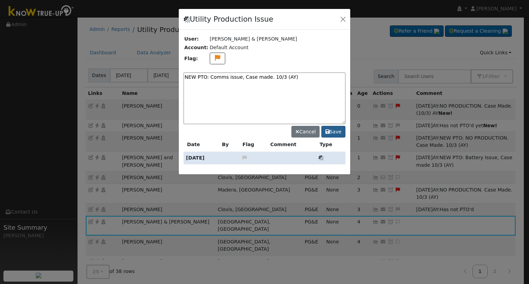
type textarea "NEW PTO: Comms issue, Case made. 10/3 (AY)"
click at [340, 128] on button "Save" at bounding box center [333, 132] width 24 height 12
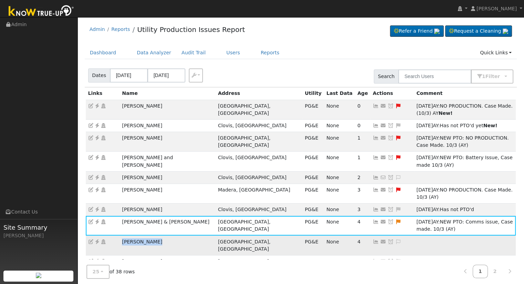
drag, startPoint x: 154, startPoint y: 207, endPoint x: 120, endPoint y: 206, distance: 34.1
click at [120, 236] on td "[PERSON_NAME]" at bounding box center [168, 246] width 96 height 20
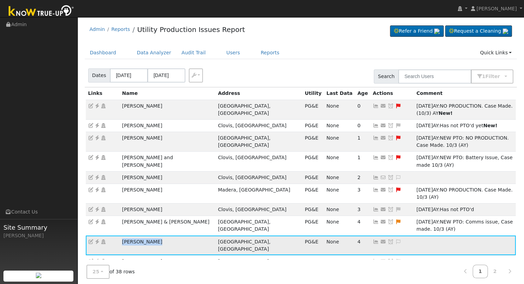
copy td "[PERSON_NAME]"
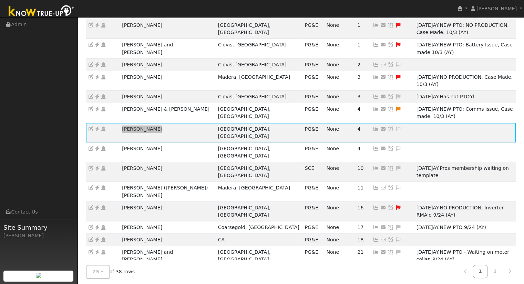
scroll to position [69, 0]
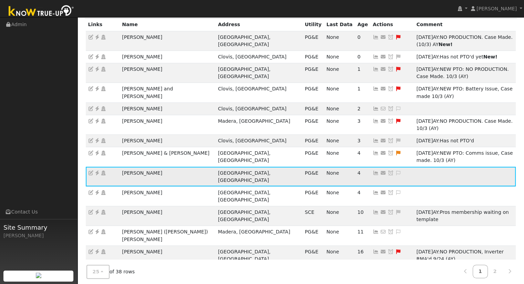
click at [373, 171] on icon at bounding box center [376, 173] width 6 height 5
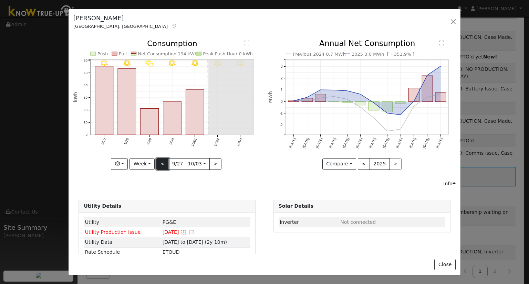
click at [158, 163] on button "<" at bounding box center [162, 164] width 12 height 12
type input "2025-09-20"
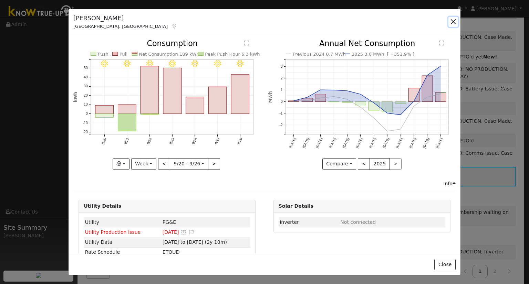
click at [452, 23] on button "button" at bounding box center [453, 22] width 10 height 10
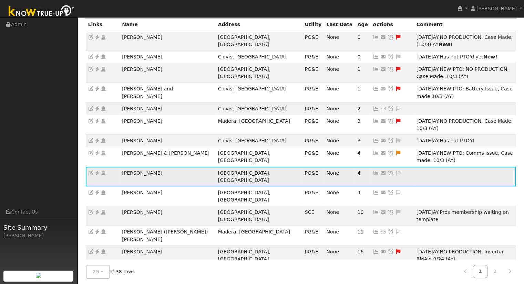
click at [95, 171] on icon at bounding box center [97, 173] width 6 height 5
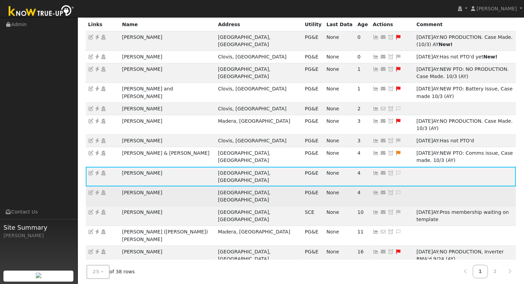
drag, startPoint x: 168, startPoint y: 152, endPoint x: 123, endPoint y: 152, distance: 45.8
click at [123, 187] on td "Anthony Heredia" at bounding box center [168, 197] width 96 height 20
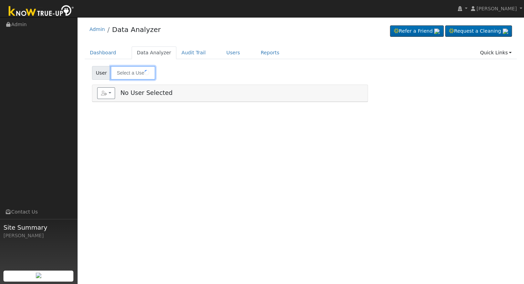
type input "[PERSON_NAME]"
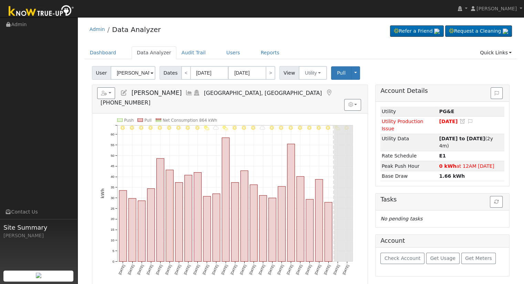
click at [125, 92] on icon at bounding box center [124, 93] width 8 height 6
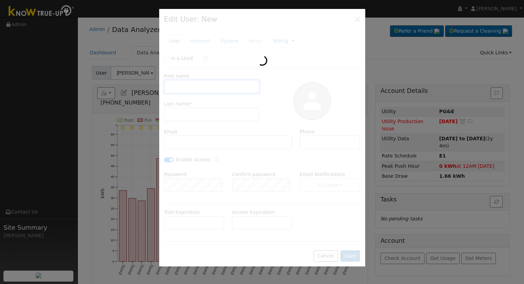
type input "Max"
type input "Merdzanoski"
type input "macedonia2007@yahoo.com"
type input "(559) 916-0905"
checkbox input "true"
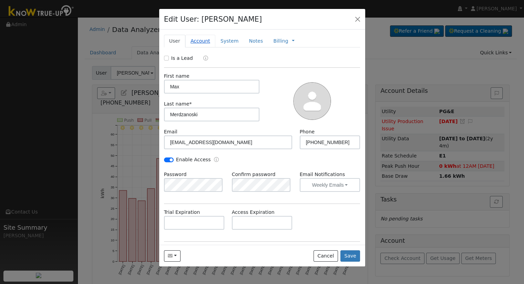
click at [195, 37] on link "Account" at bounding box center [200, 41] width 30 height 13
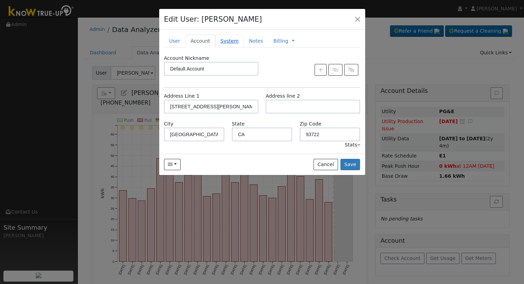
click at [225, 41] on link "System" at bounding box center [229, 41] width 29 height 13
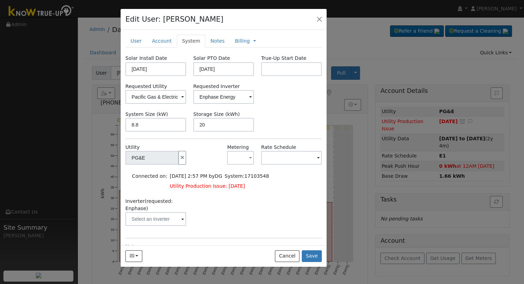
drag, startPoint x: 270, startPoint y: 19, endPoint x: 224, endPoint y: 19, distance: 45.5
click at [224, 19] on div "Edit User: Max Merdzanoski Default Account Default Account 5838 West Donner Ave…" at bounding box center [224, 19] width 206 height 21
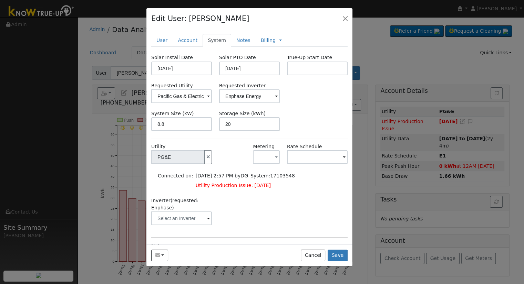
drag, startPoint x: 172, startPoint y: 21, endPoint x: 225, endPoint y: 24, distance: 53.1
click at [225, 24] on h4 "Edit User: Max Merdzanoski" at bounding box center [200, 18] width 98 height 11
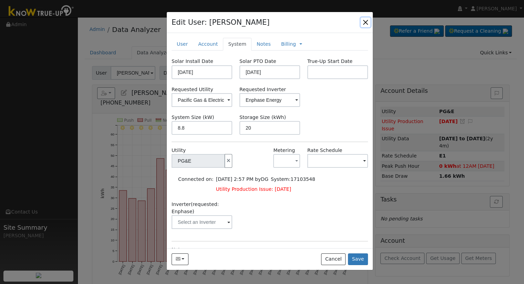
click at [365, 22] on button "button" at bounding box center [366, 23] width 10 height 10
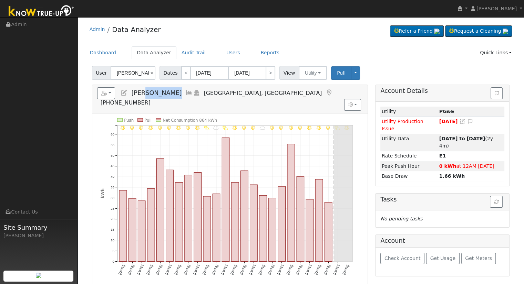
drag, startPoint x: 145, startPoint y: 93, endPoint x: 180, endPoint y: 97, distance: 36.1
click at [180, 97] on h5 "Reports Scenario Health Check Energy Audit Account Timeline User Audit Trail In…" at bounding box center [230, 96] width 266 height 19
copy span "Merdzanoski"
drag, startPoint x: 121, startPoint y: 94, endPoint x: 99, endPoint y: 95, distance: 22.0
click at [121, 94] on icon at bounding box center [124, 93] width 8 height 6
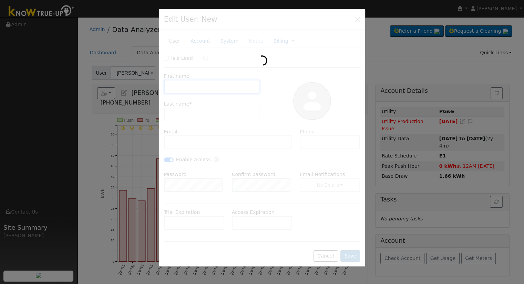
type input "Max"
type input "Merdzanoski"
type input "macedonia2007@yahoo.com"
type input "(559) 916-0905"
checkbox input "true"
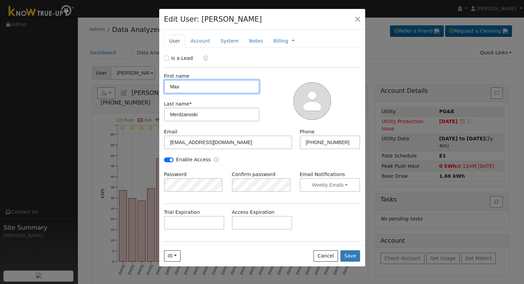
click at [192, 87] on input "Max" at bounding box center [212, 87] width 96 height 14
paste input "Manasija"
type input "Manasija"
click at [351, 254] on button "Save" at bounding box center [350, 257] width 20 height 12
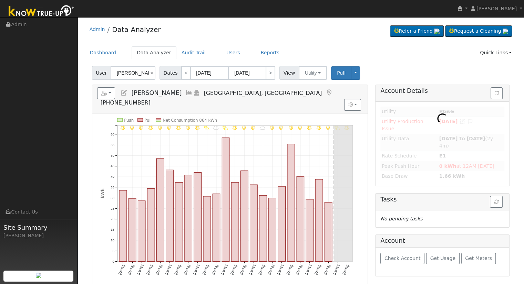
type input "Manasija Merdzanoski"
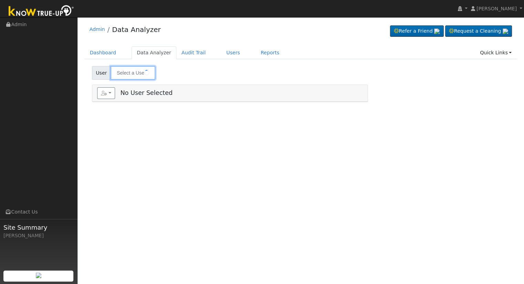
type input "[PERSON_NAME]"
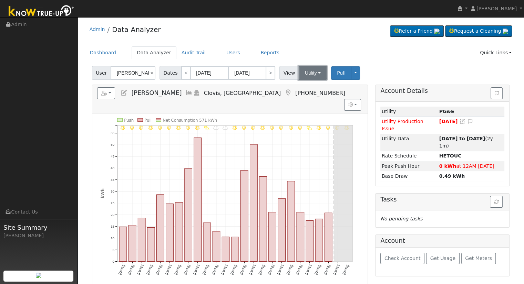
click at [311, 73] on button "Utility" at bounding box center [313, 73] width 28 height 14
click at [124, 95] on icon at bounding box center [124, 93] width 8 height 6
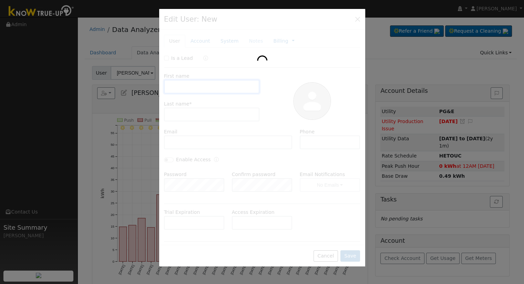
type input "Bill"
type input "Parks"
type input "[PHONE_NUMBER]"
type input "Default"
type input "[STREET_ADDRESS]"
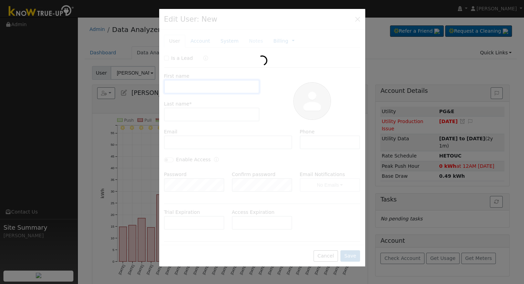
type input "Clovis"
type input "CA"
type input "93612"
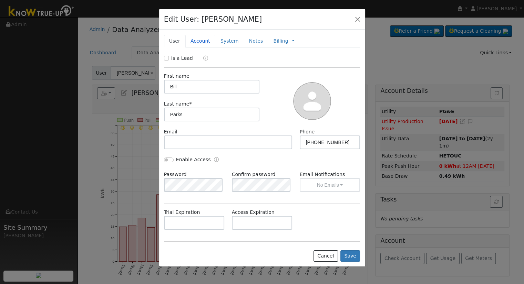
click at [199, 43] on link "Account" at bounding box center [200, 41] width 30 height 13
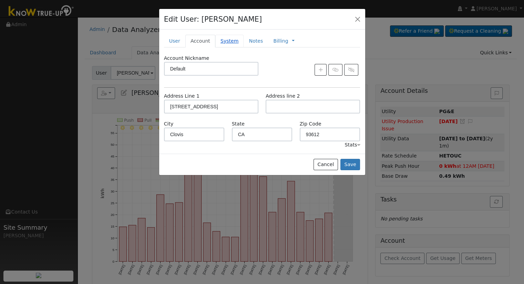
click at [222, 42] on link "System" at bounding box center [229, 41] width 29 height 13
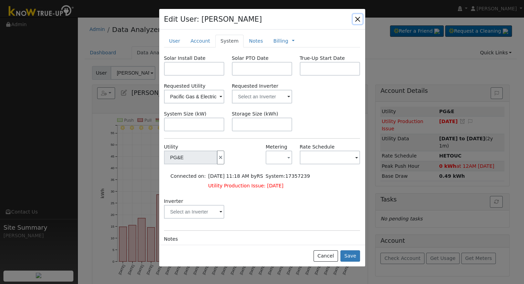
click at [357, 21] on button "button" at bounding box center [358, 19] width 10 height 10
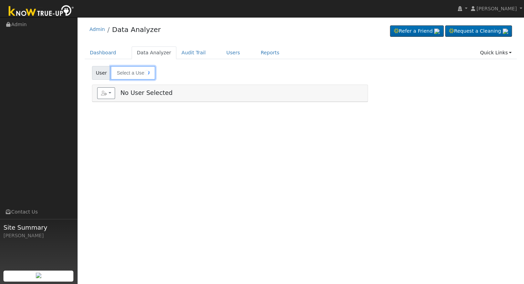
type input "[PERSON_NAME]"
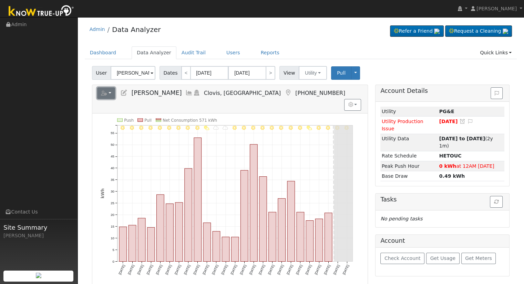
click at [110, 93] on button "button" at bounding box center [106, 93] width 18 height 12
click at [122, 93] on icon at bounding box center [124, 93] width 8 height 6
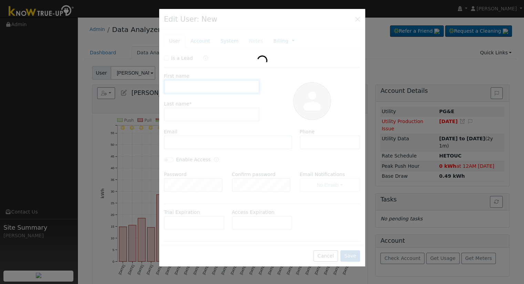
type input "Bill"
type input "Parks"
type input "[PHONE_NUMBER]"
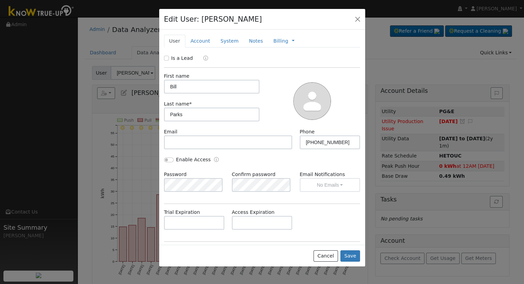
click at [174, 54] on div "New Account Nickname Cancel Create Are you sure you want to create new account …" at bounding box center [262, 138] width 206 height 216
click at [171, 57] on label "Is a Lead" at bounding box center [182, 58] width 22 height 7
click at [169, 57] on input "Is a Lead" at bounding box center [166, 58] width 5 height 5
checkbox input "true"
click at [353, 257] on button "Save" at bounding box center [350, 257] width 20 height 12
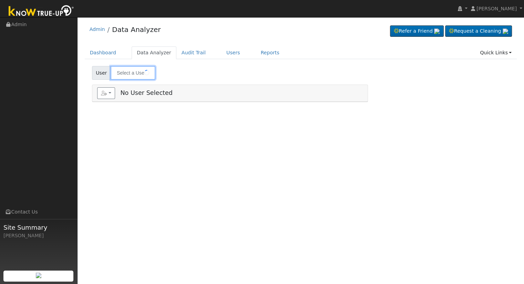
type input "[PERSON_NAME]"
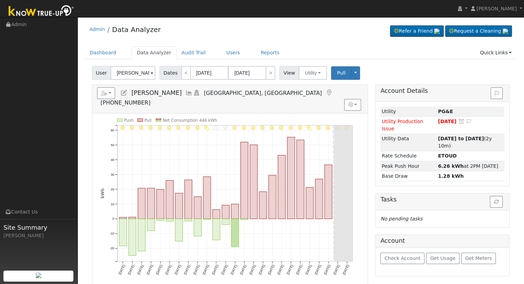
click at [307, 81] on div "User [PERSON_NAME] Account Default Account Default Account [STREET_ADDRESS] Pri…" at bounding box center [301, 216] width 432 height 305
click at [306, 73] on button "Utility" at bounding box center [313, 73] width 28 height 14
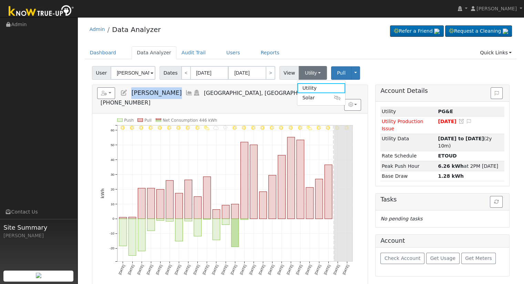
drag, startPoint x: 132, startPoint y: 91, endPoint x: 170, endPoint y: 95, distance: 38.8
click at [170, 95] on h5 "Reports Scenario Health Check Energy Audit Account Timeline User Audit Trail In…" at bounding box center [230, 96] width 266 height 19
copy span "[PERSON_NAME]"
